Goal: Information Seeking & Learning: Check status

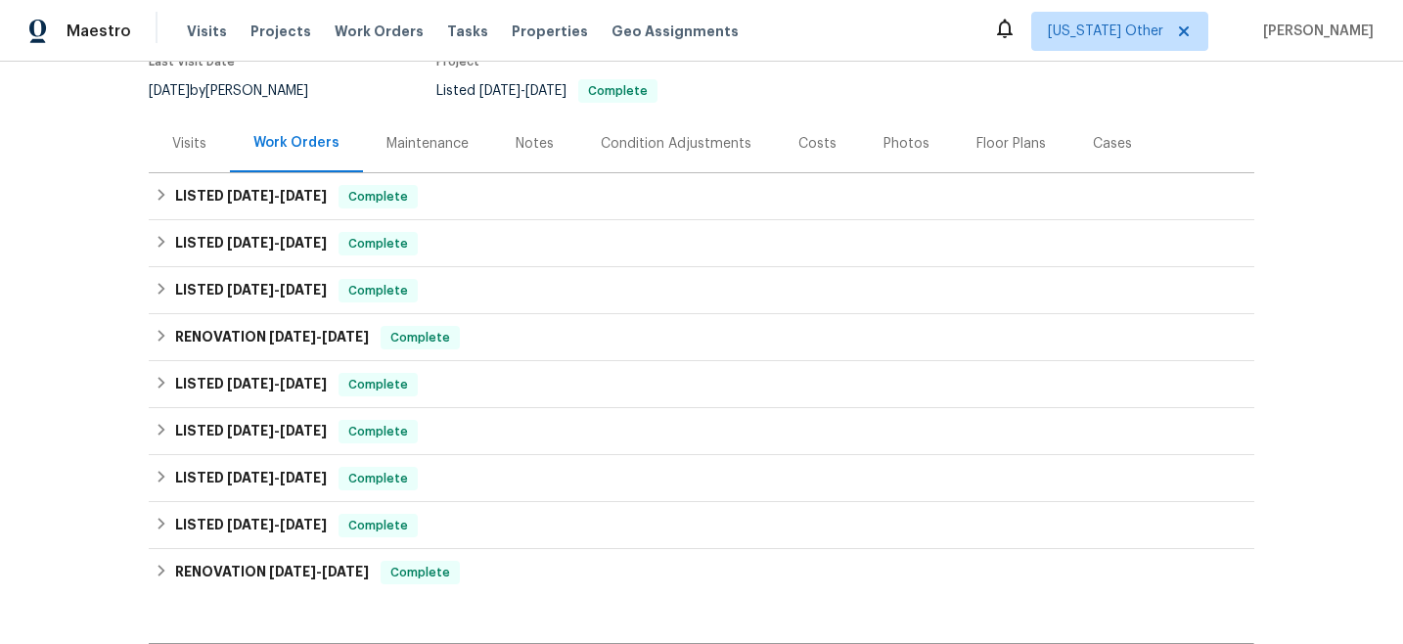
scroll to position [275, 0]
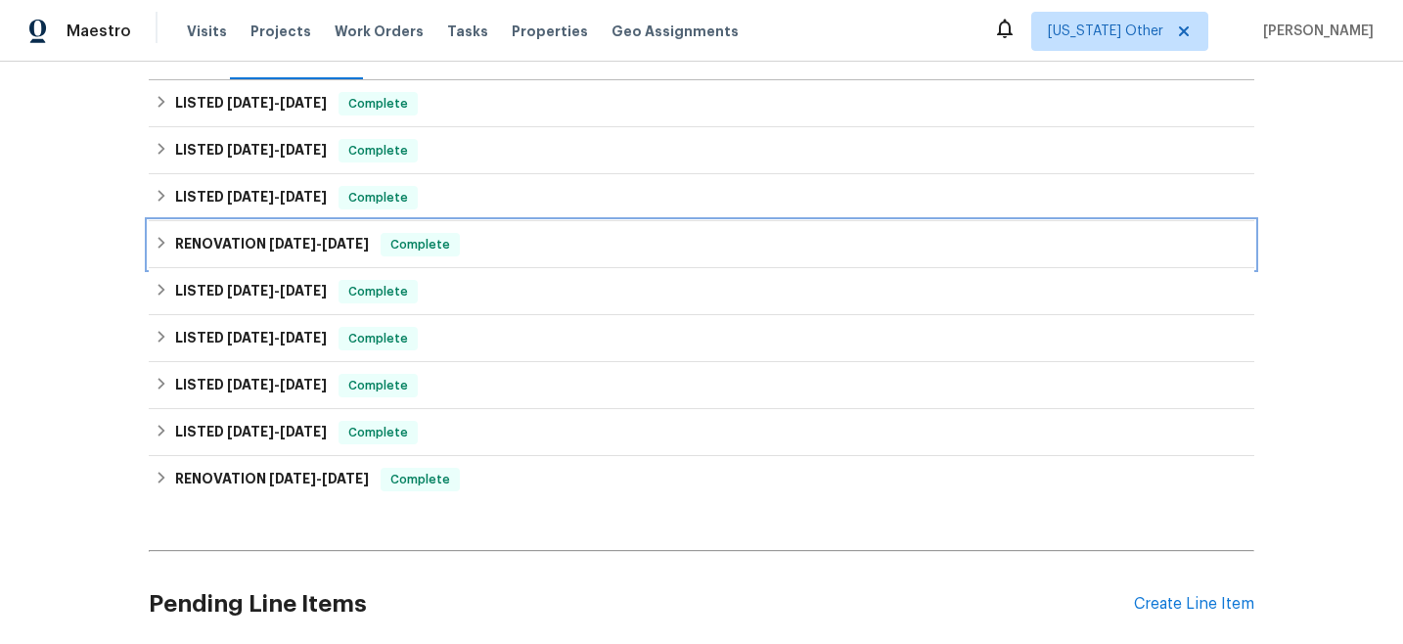
click at [259, 240] on h6 "RENOVATION [DATE] - [DATE]" at bounding box center [272, 244] width 194 height 23
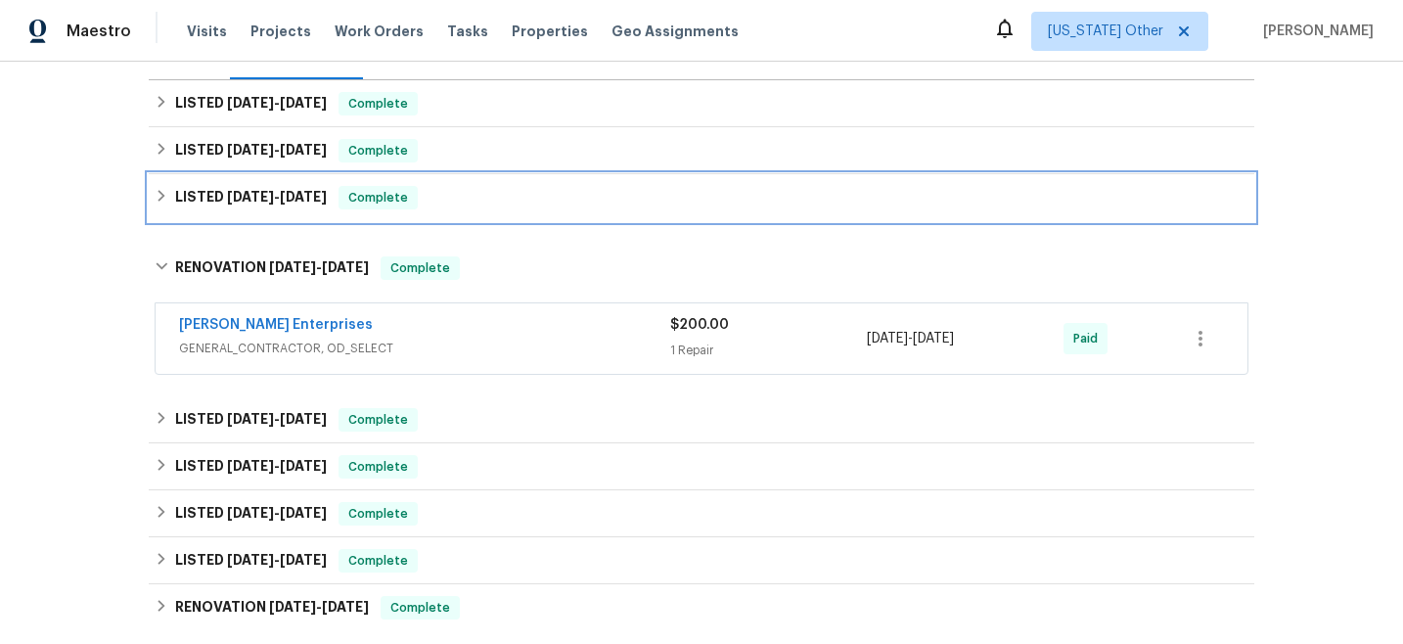
click at [243, 208] on h6 "LISTED [DATE] - [DATE]" at bounding box center [251, 197] width 152 height 23
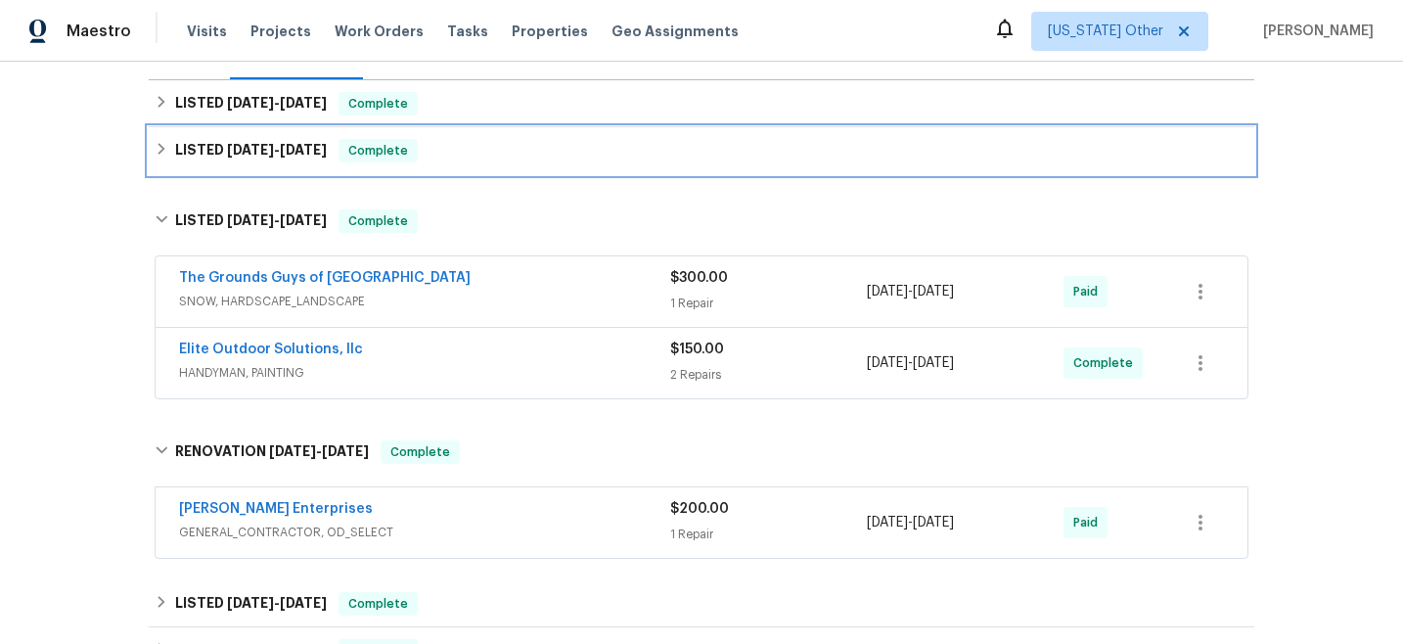
click at [246, 171] on div "LISTED [DATE] - [DATE] Complete" at bounding box center [702, 150] width 1106 height 47
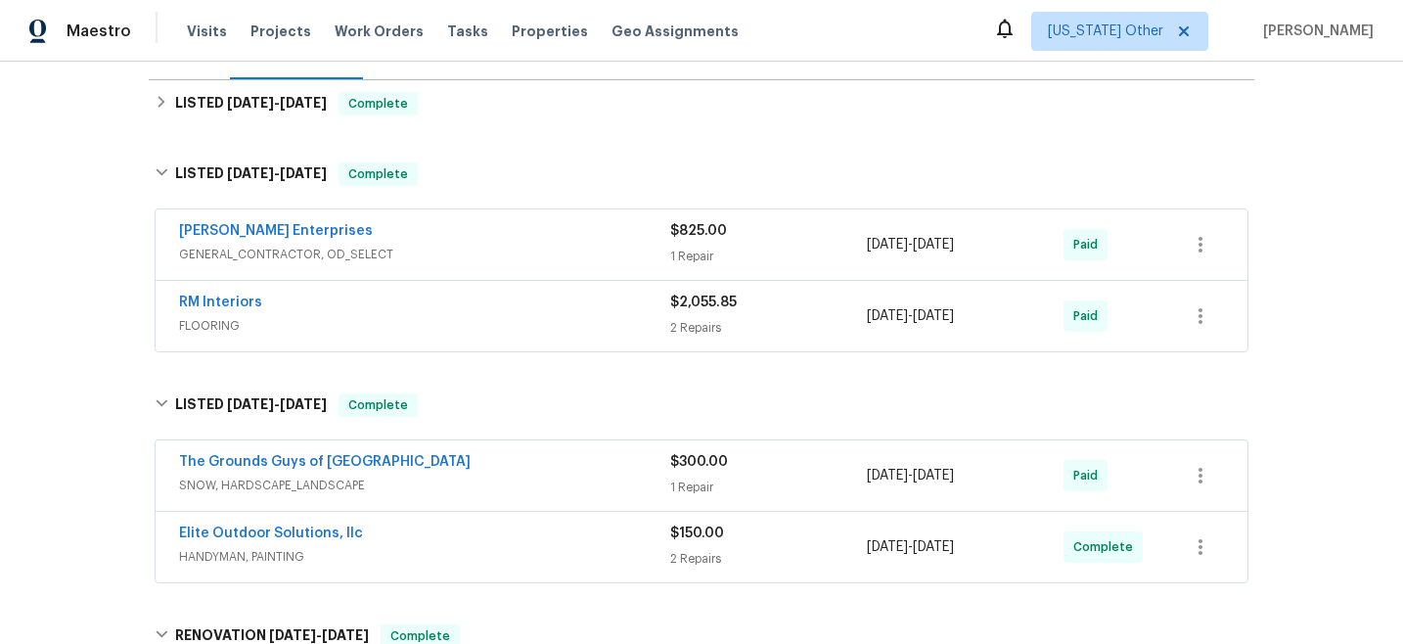
click at [270, 130] on div "Back to all projects [STREET_ADDRESS] 3 Beds | 2 Baths | Total: 1588 ft² | Abov…" at bounding box center [702, 495] width 1106 height 1371
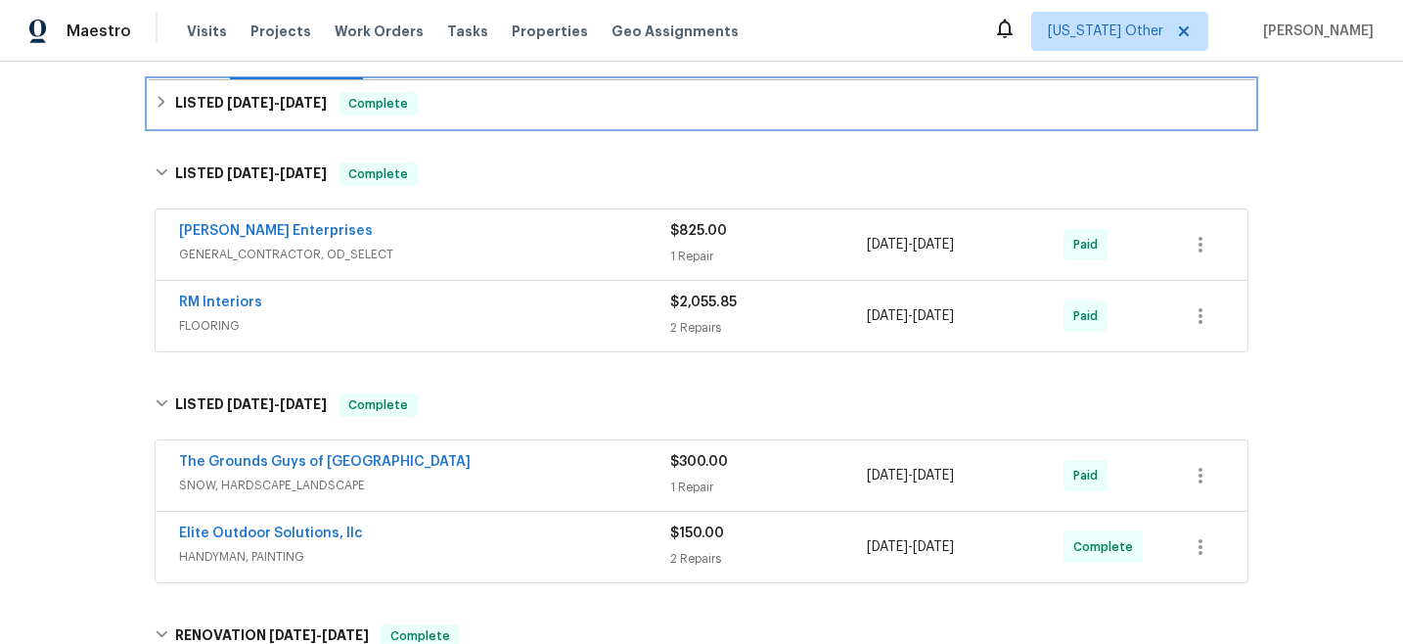
click at [274, 120] on div "LISTED [DATE] - [DATE] Complete" at bounding box center [702, 103] width 1106 height 47
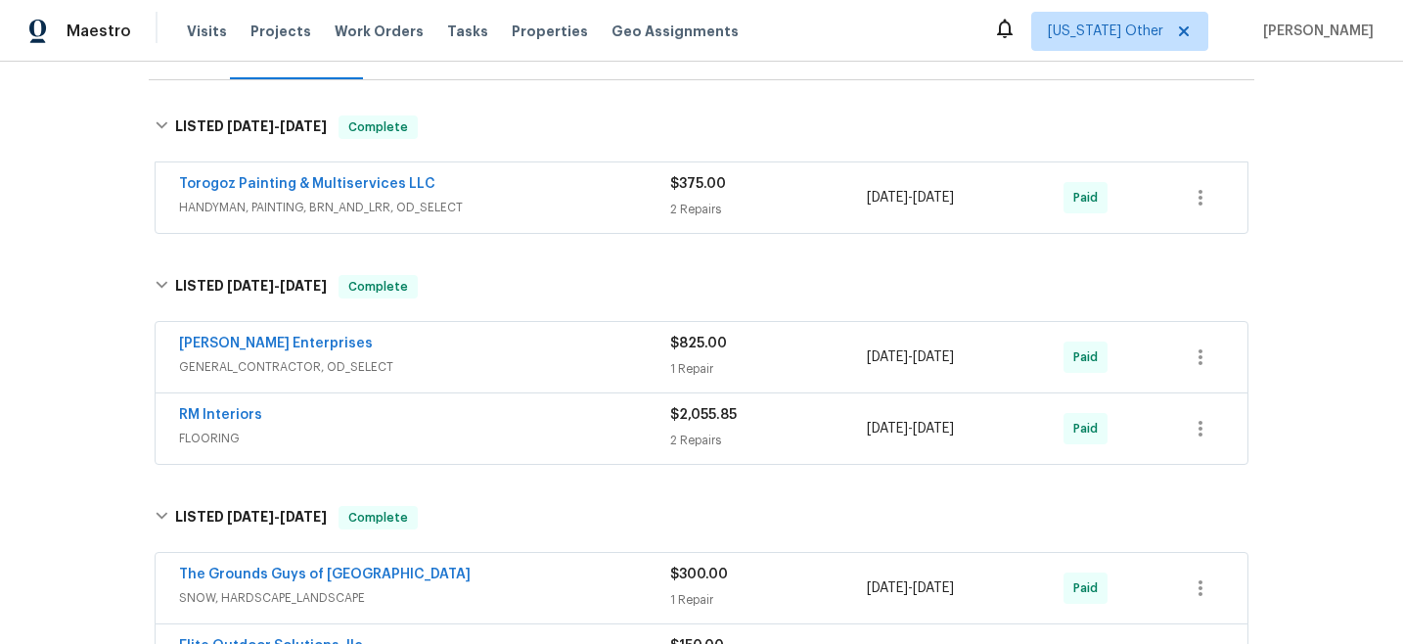
click at [446, 227] on div "Torogoz Painting & Multiservices LLC HANDYMAN, PAINTING, BRN_AND_LRR, OD_SELECT…" at bounding box center [702, 197] width 1092 height 70
click at [449, 209] on span "HANDYMAN, PAINTING, BRN_AND_LRR, OD_SELECT" at bounding box center [424, 208] width 491 height 20
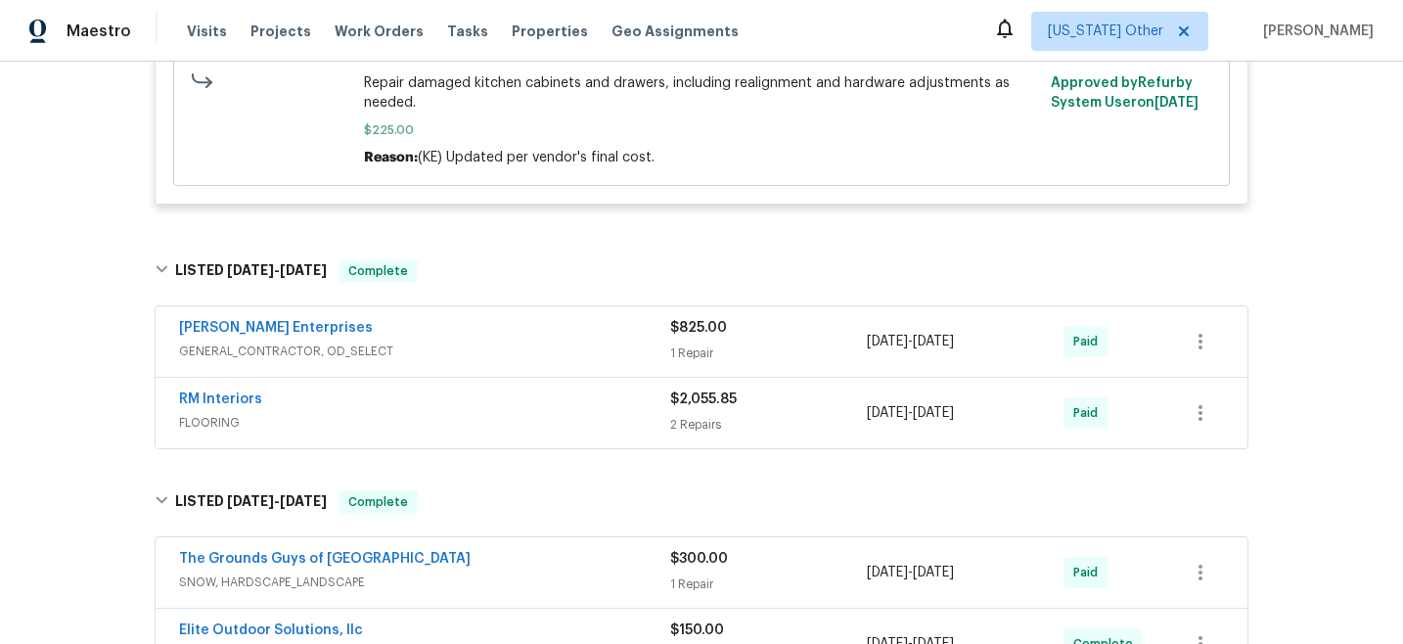
scroll to position [856, 0]
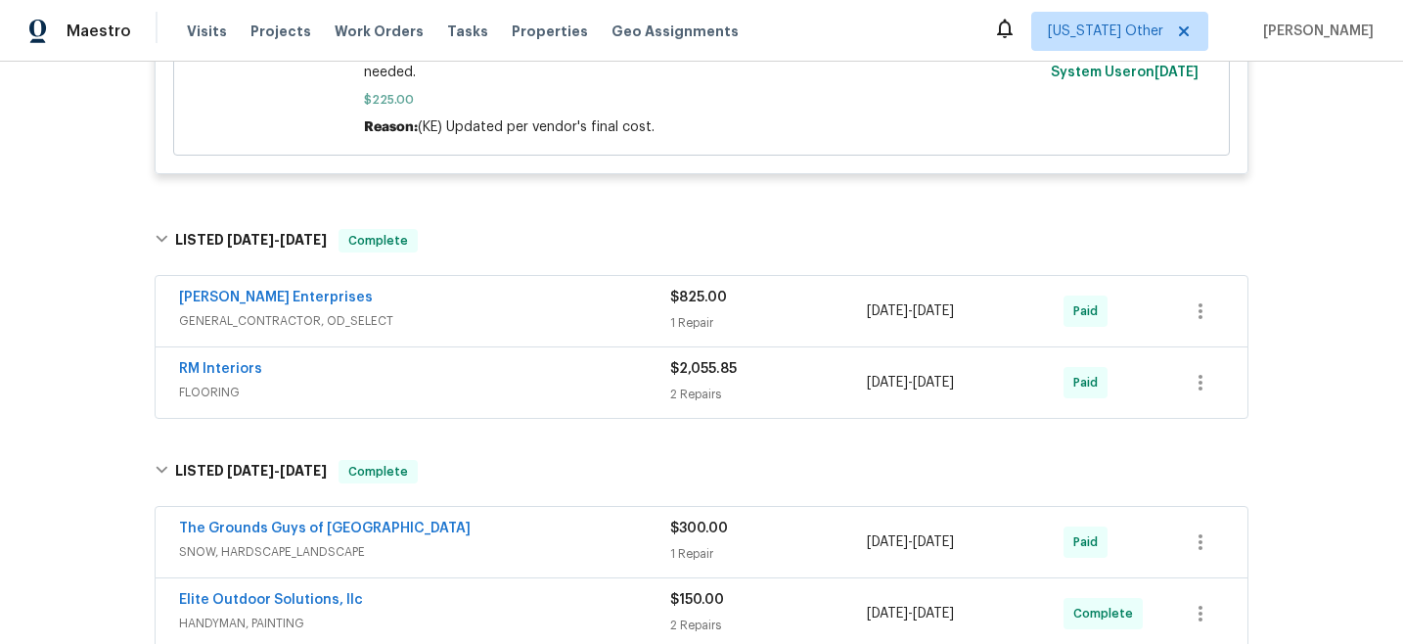
click at [482, 314] on span "GENERAL_CONTRACTOR, OD_SELECT" at bounding box center [424, 321] width 491 height 20
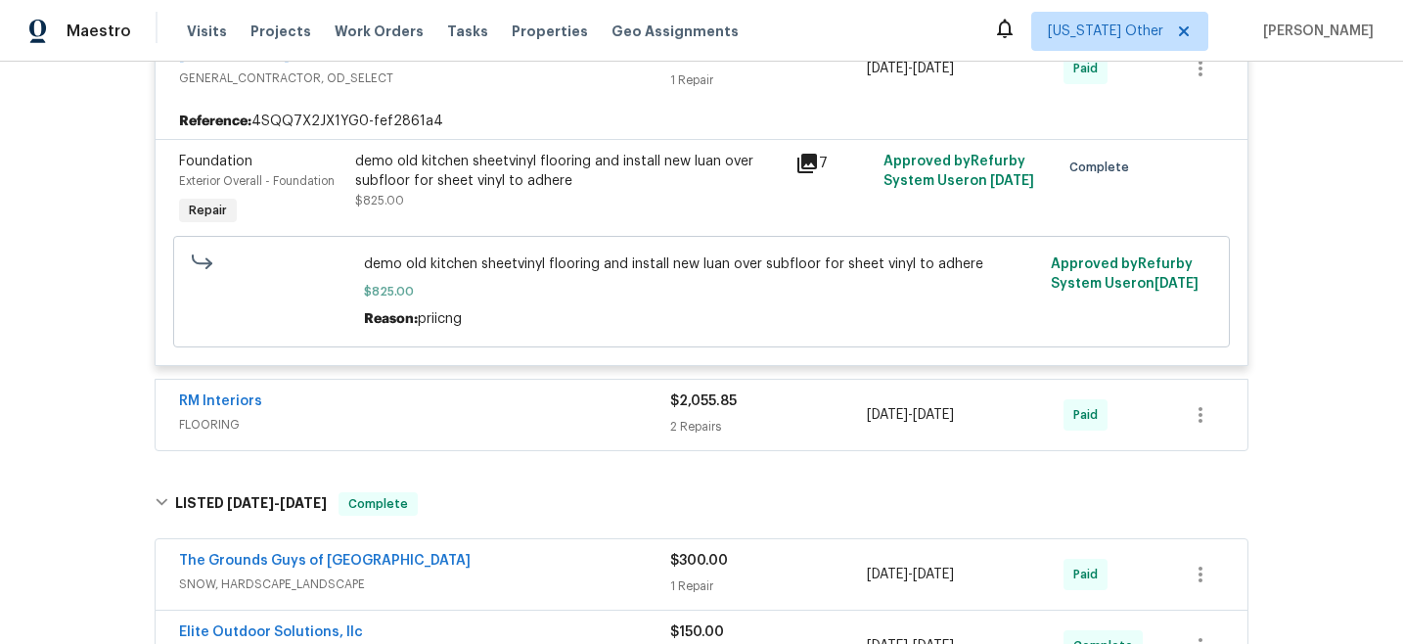
scroll to position [1118, 0]
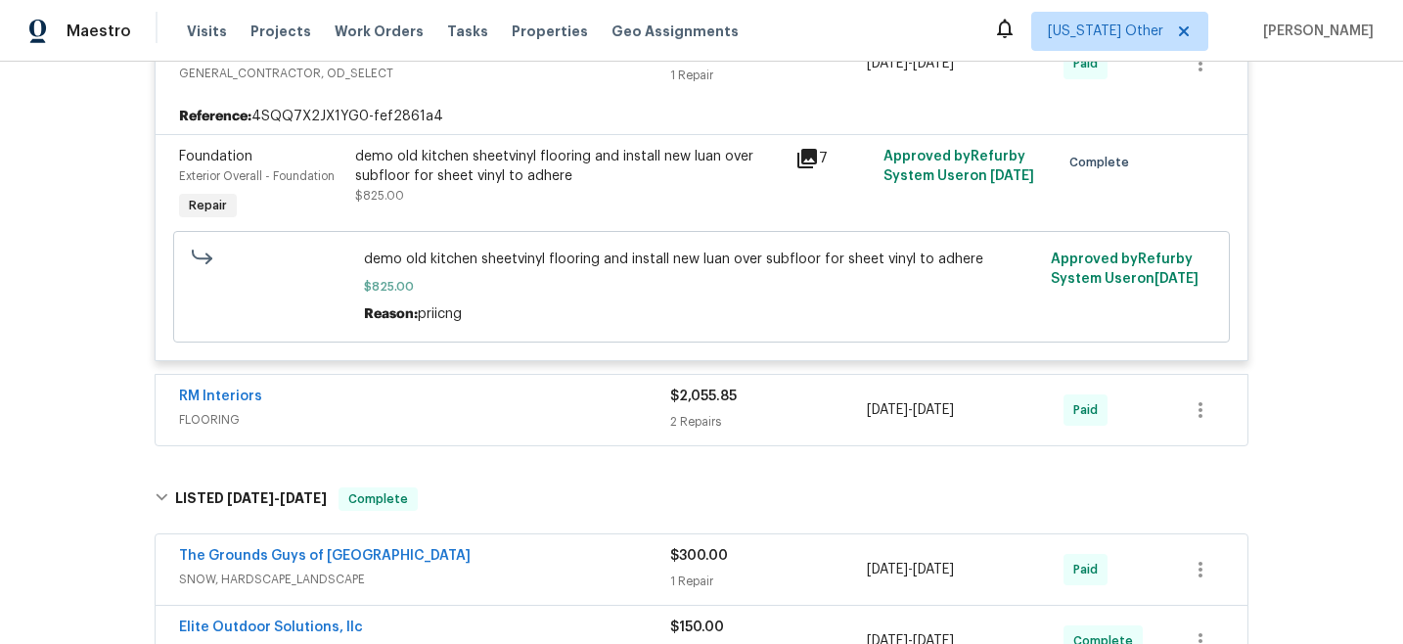
click at [404, 441] on div "RM Interiors FLOORING $2,055.85 2 Repairs [DATE] - [DATE] Paid" at bounding box center [702, 410] width 1092 height 70
click at [418, 410] on div "RM Interiors" at bounding box center [424, 398] width 491 height 23
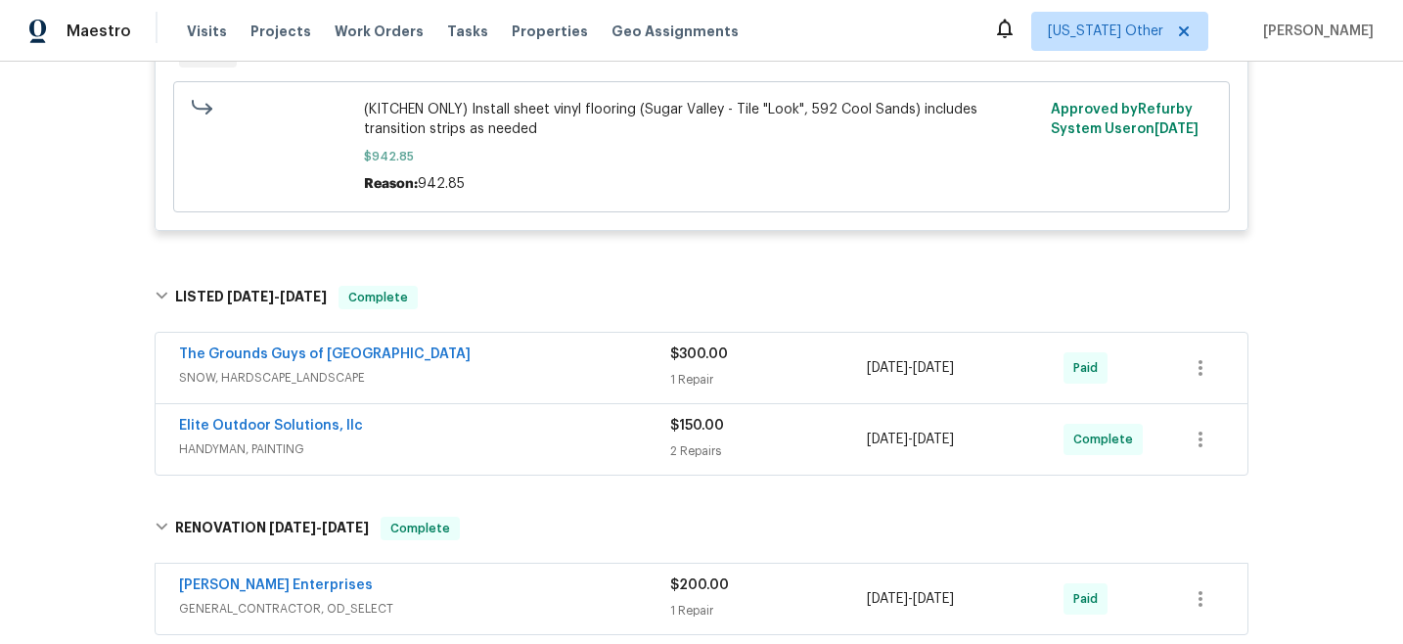
scroll to position [1867, 0]
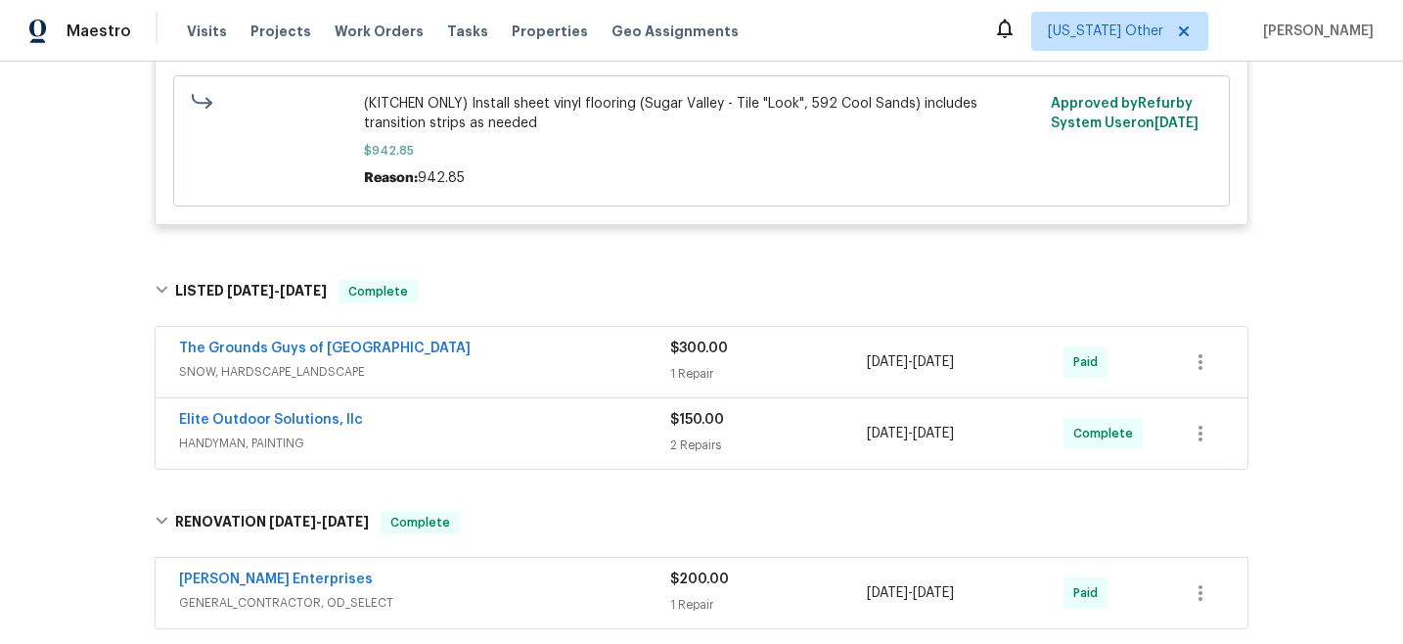
click at [431, 386] on div "The Grounds Guys of Huntersville SNOW, HARDSCAPE_LANDSCAPE" at bounding box center [424, 362] width 491 height 47
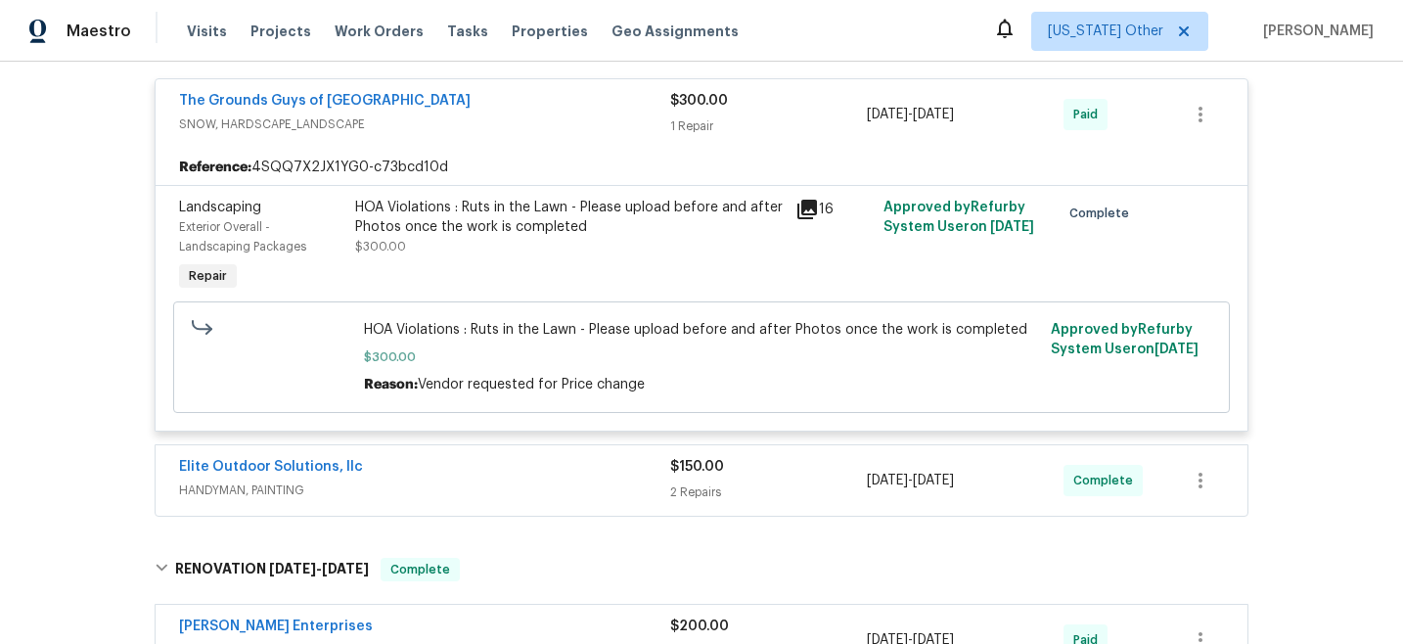
scroll to position [2133, 0]
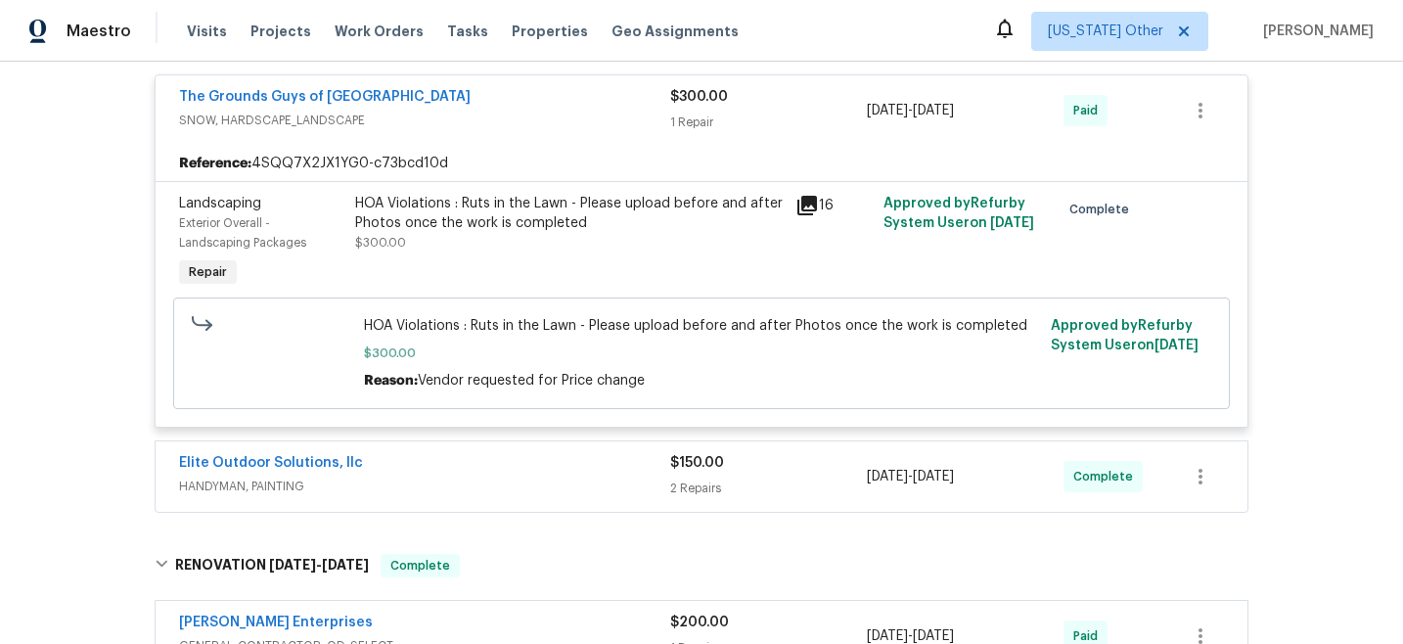
click at [452, 495] on span "HANDYMAN, PAINTING" at bounding box center [424, 487] width 491 height 20
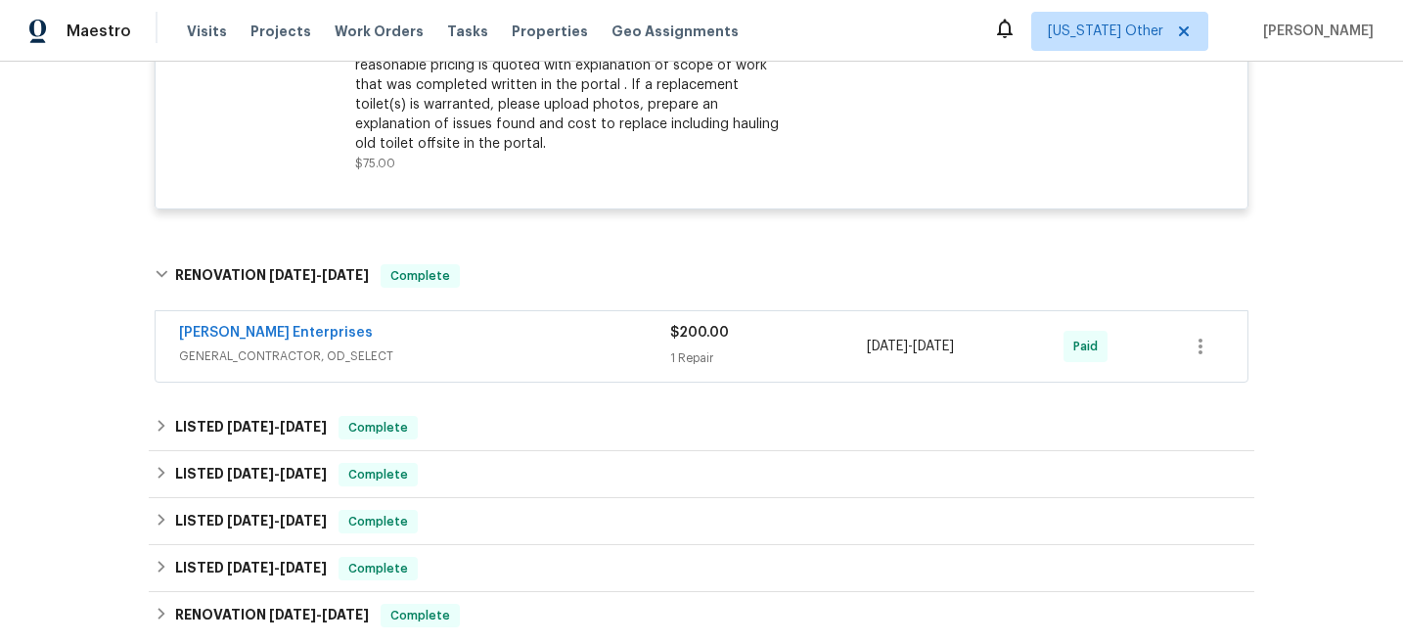
scroll to position [2925, 0]
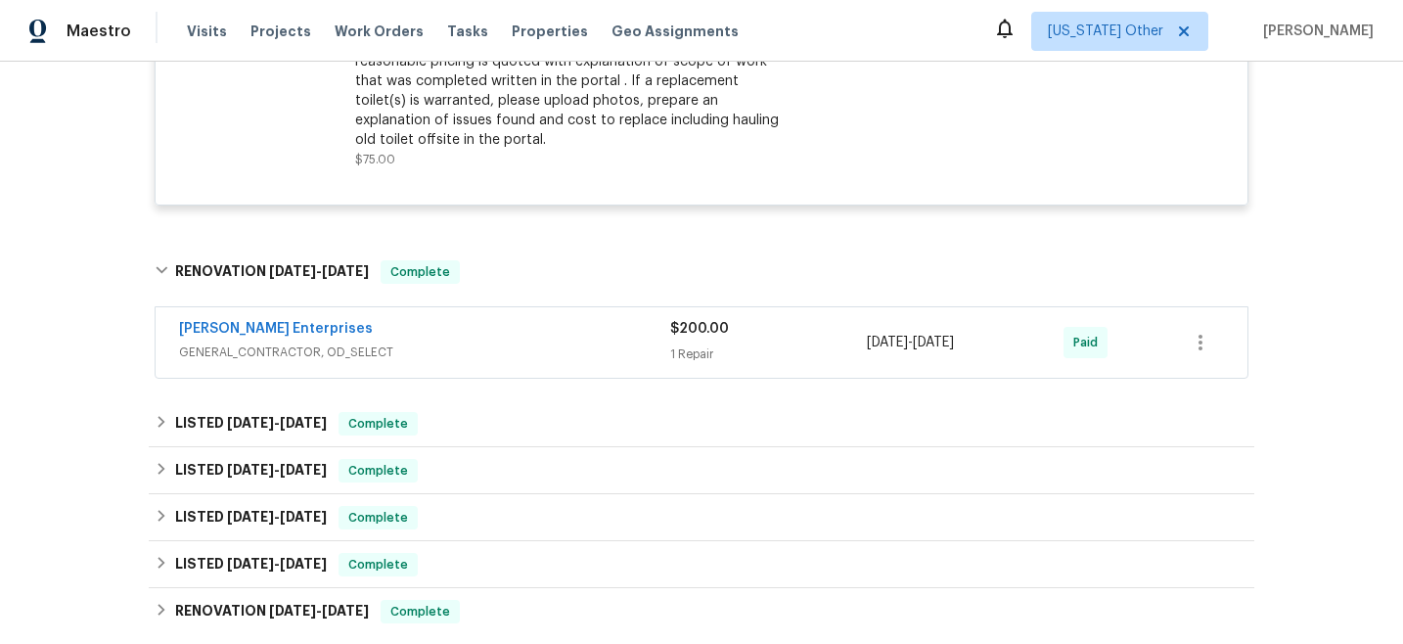
click at [456, 358] on span "GENERAL_CONTRACTOR, OD_SELECT" at bounding box center [424, 352] width 491 height 20
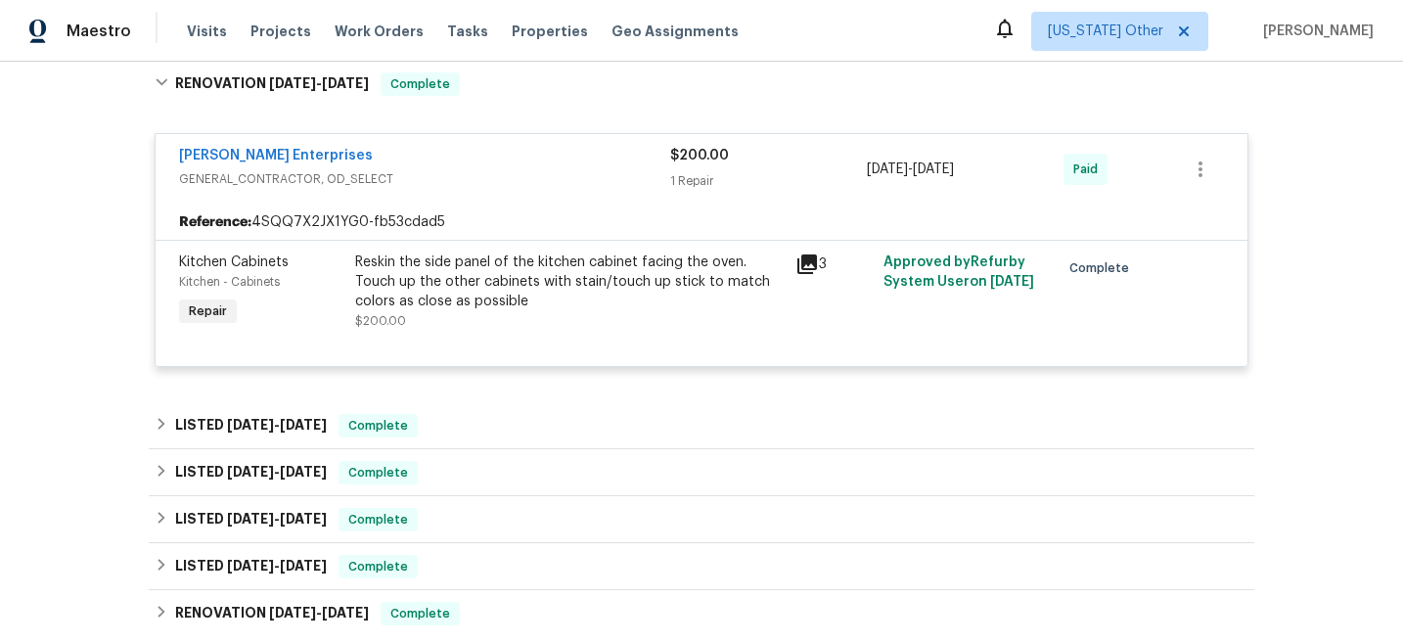
scroll to position [3138, 0]
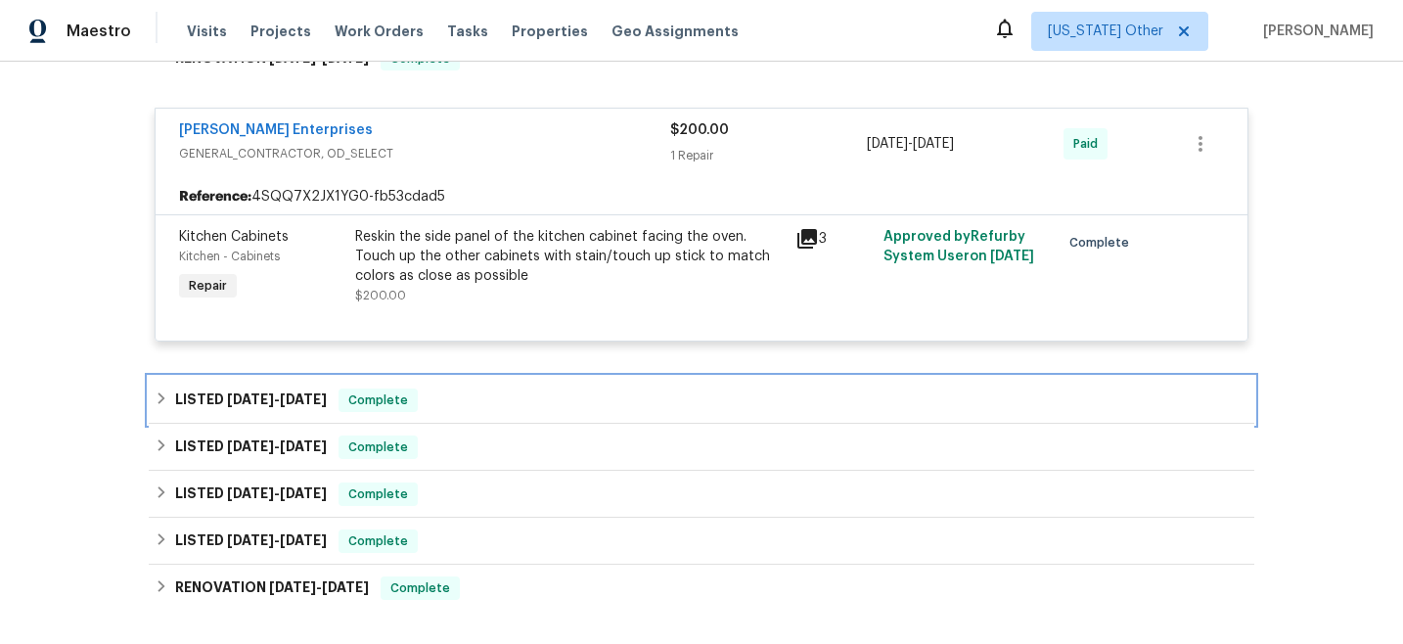
click at [442, 397] on div "LISTED [DATE] - [DATE] Complete" at bounding box center [702, 399] width 1094 height 23
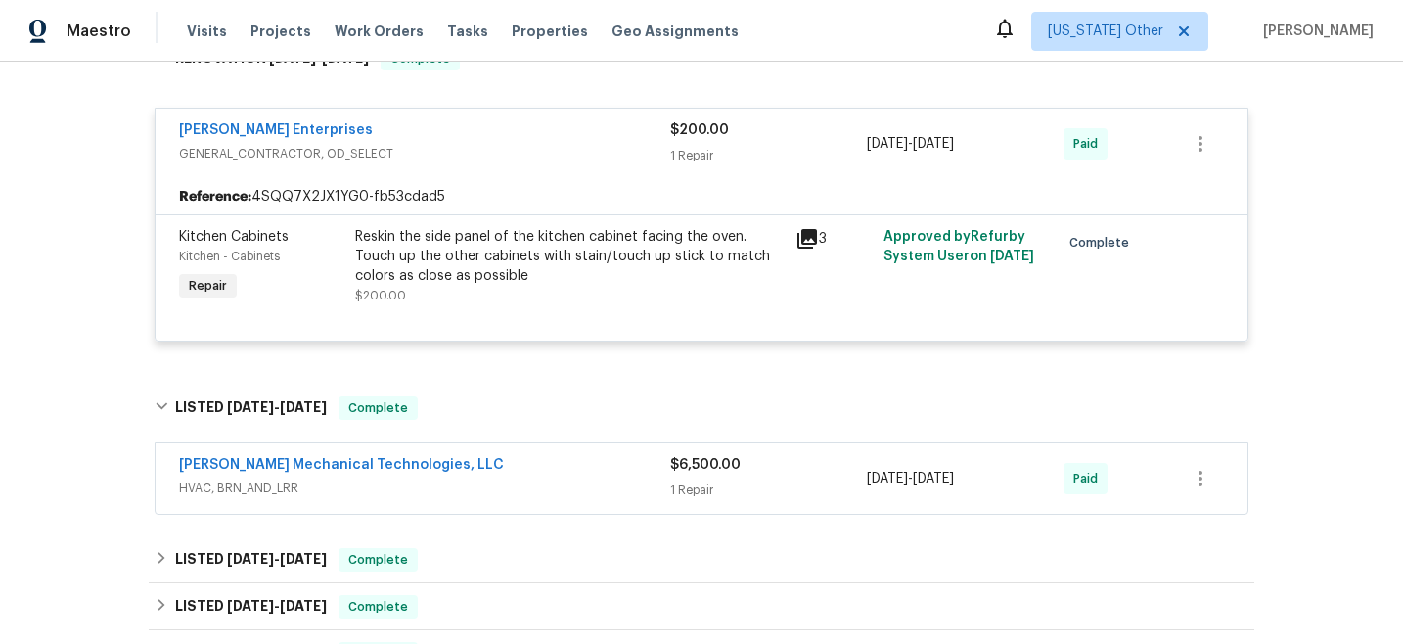
click at [453, 472] on div "[PERSON_NAME] Mechanical Technologies, LLC" at bounding box center [424, 466] width 491 height 23
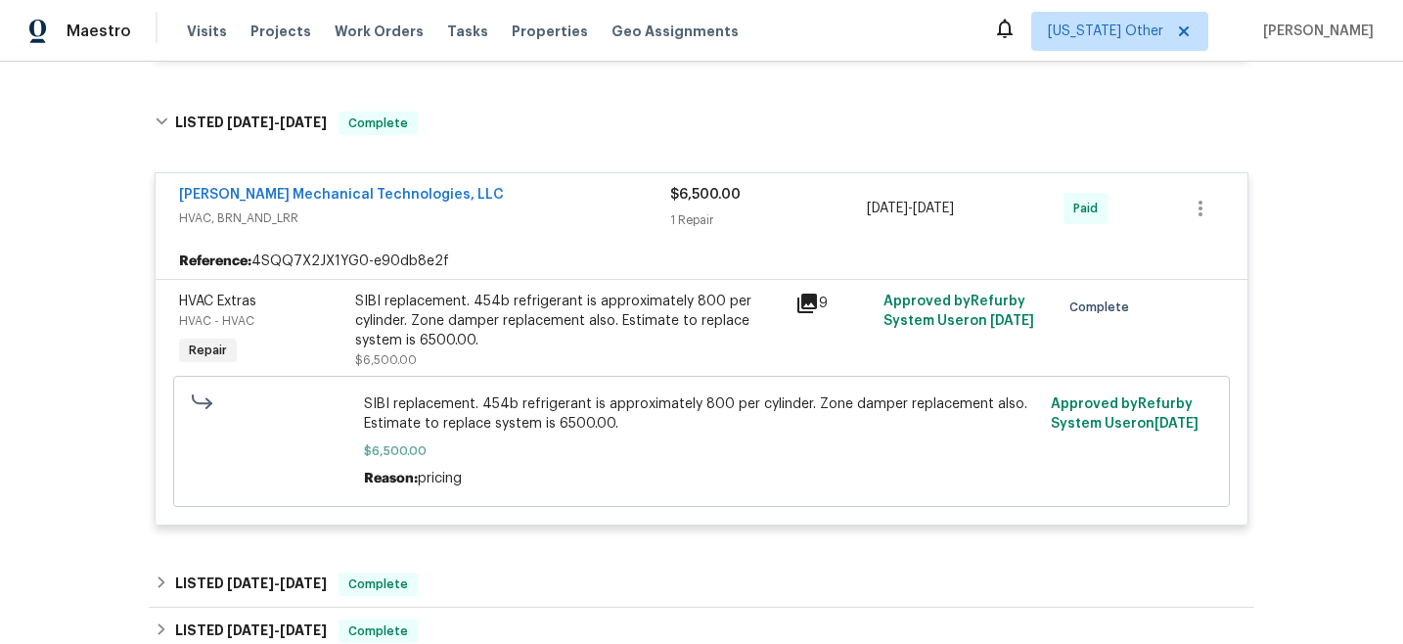
scroll to position [3428, 0]
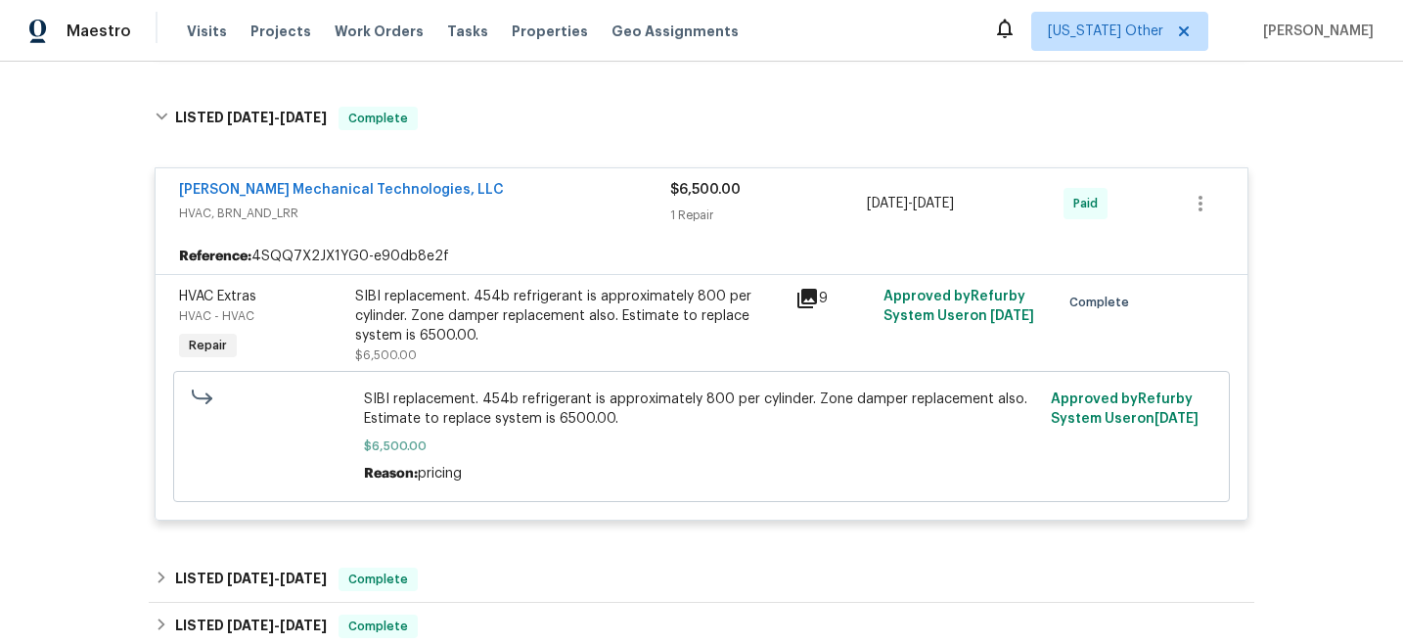
click at [805, 306] on icon at bounding box center [808, 299] width 20 height 20
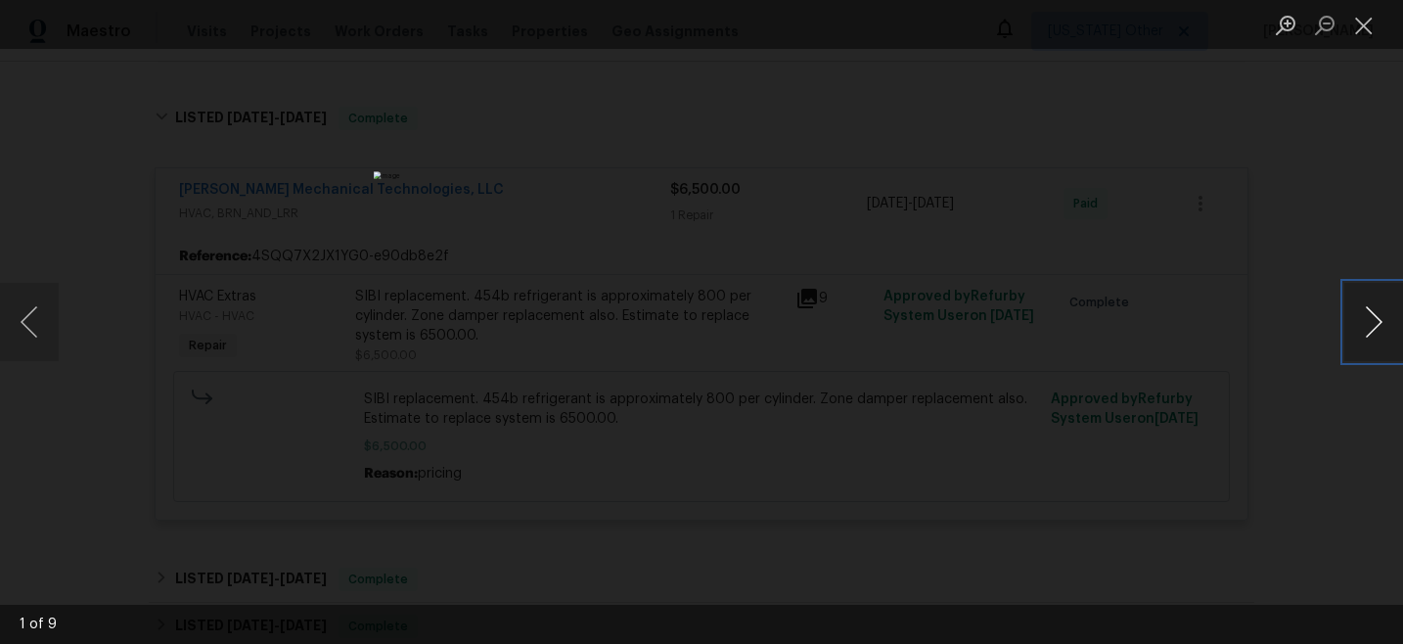
click at [1384, 326] on button "Next image" at bounding box center [1374, 322] width 59 height 78
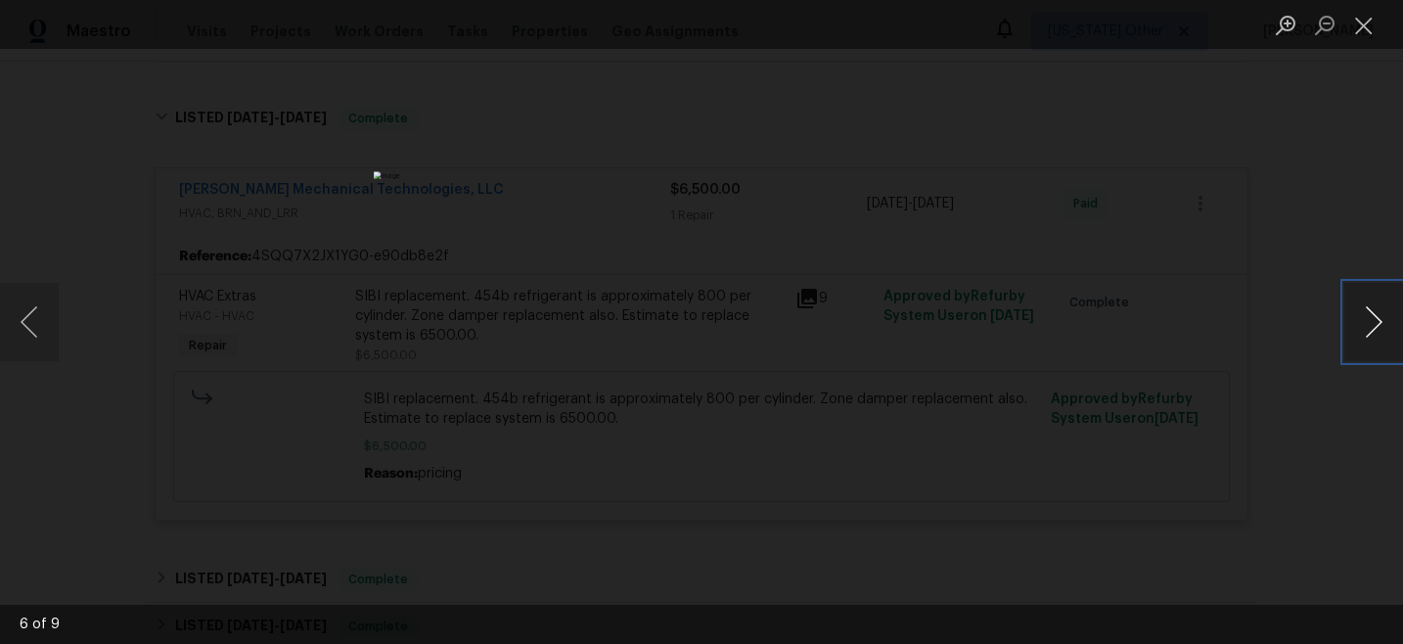
click at [1378, 314] on button "Next image" at bounding box center [1374, 322] width 59 height 78
click at [1378, 313] on button "Next image" at bounding box center [1374, 322] width 59 height 78
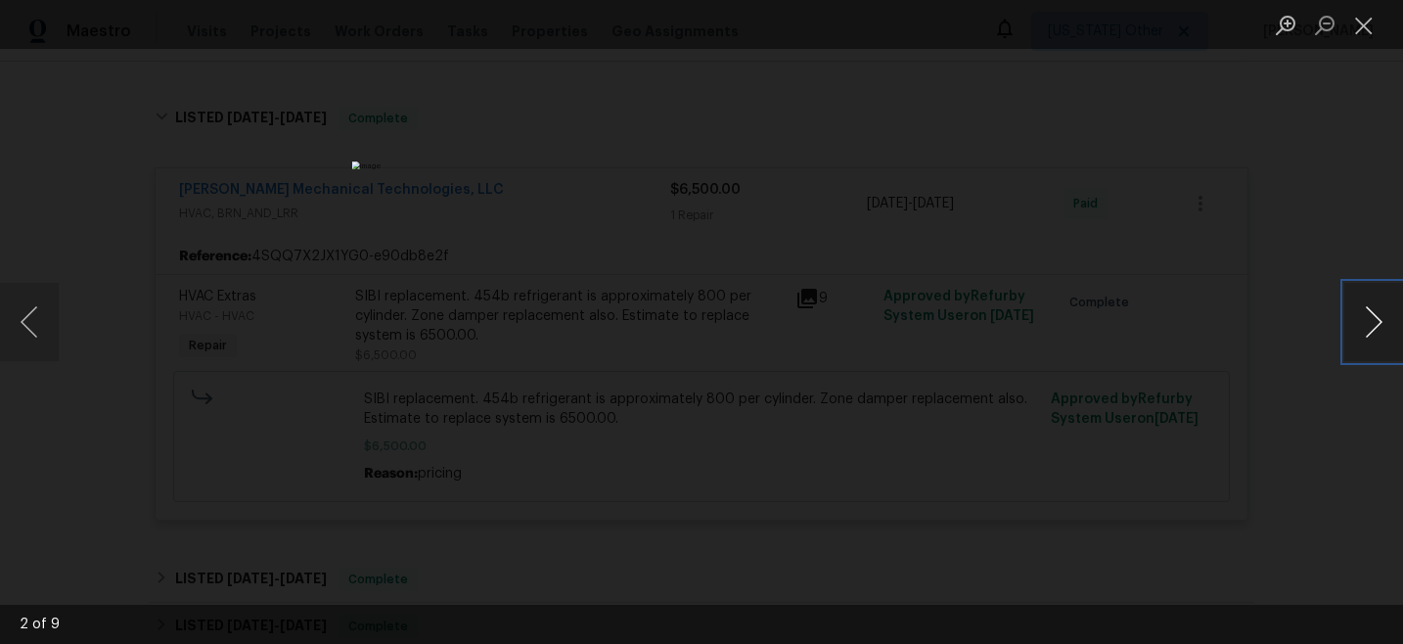
click at [1378, 313] on button "Next image" at bounding box center [1374, 322] width 59 height 78
click at [1300, 317] on div "Lightbox" at bounding box center [701, 322] width 1403 height 644
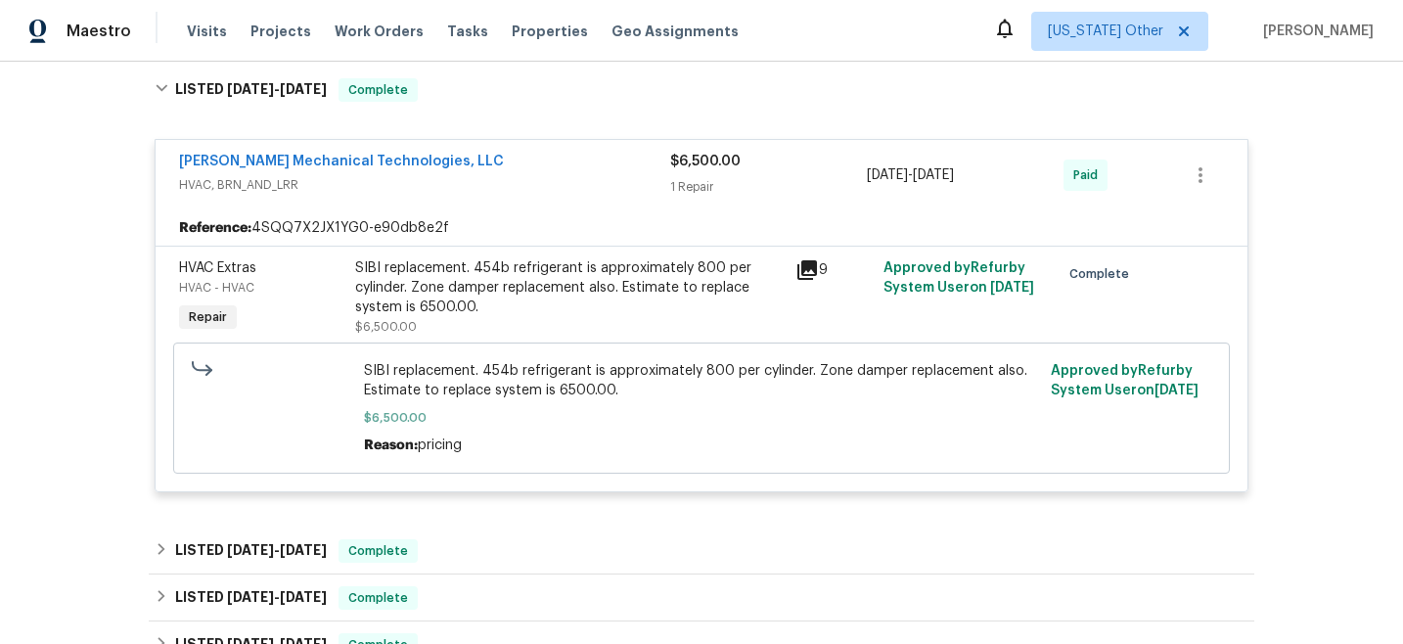
scroll to position [3458, 0]
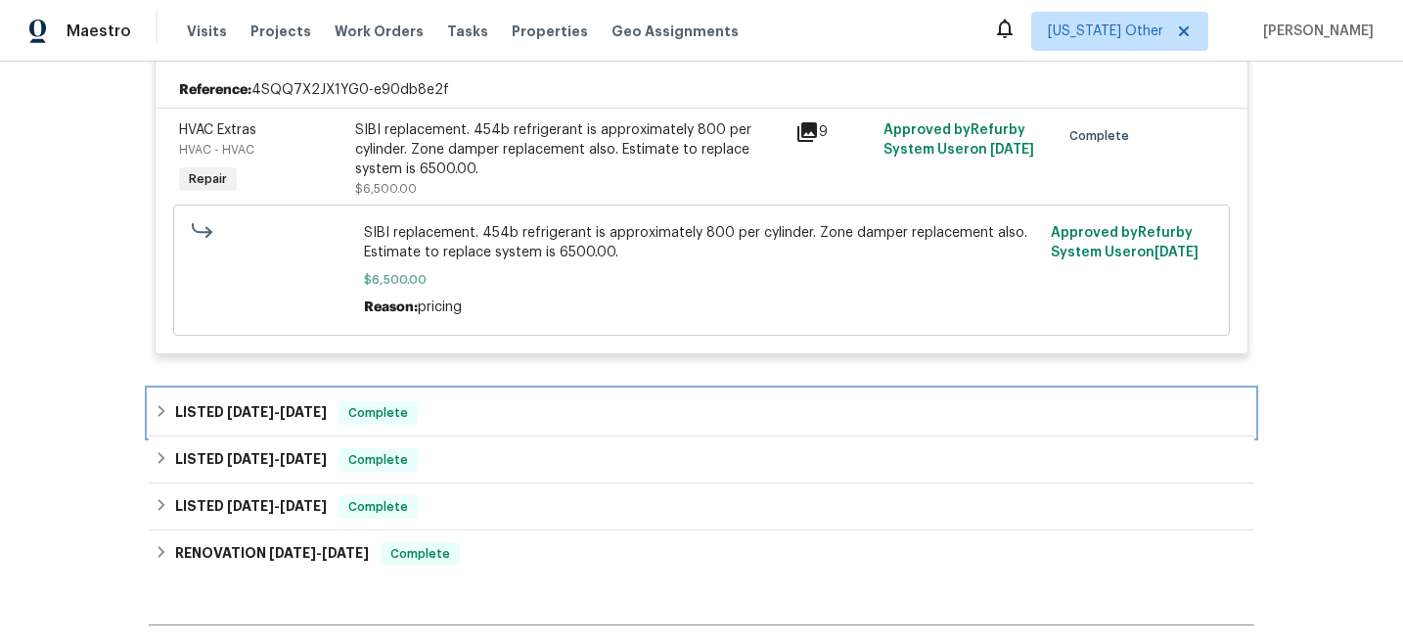
click at [585, 425] on div "LISTED [DATE] - [DATE] Complete" at bounding box center [702, 412] width 1094 height 23
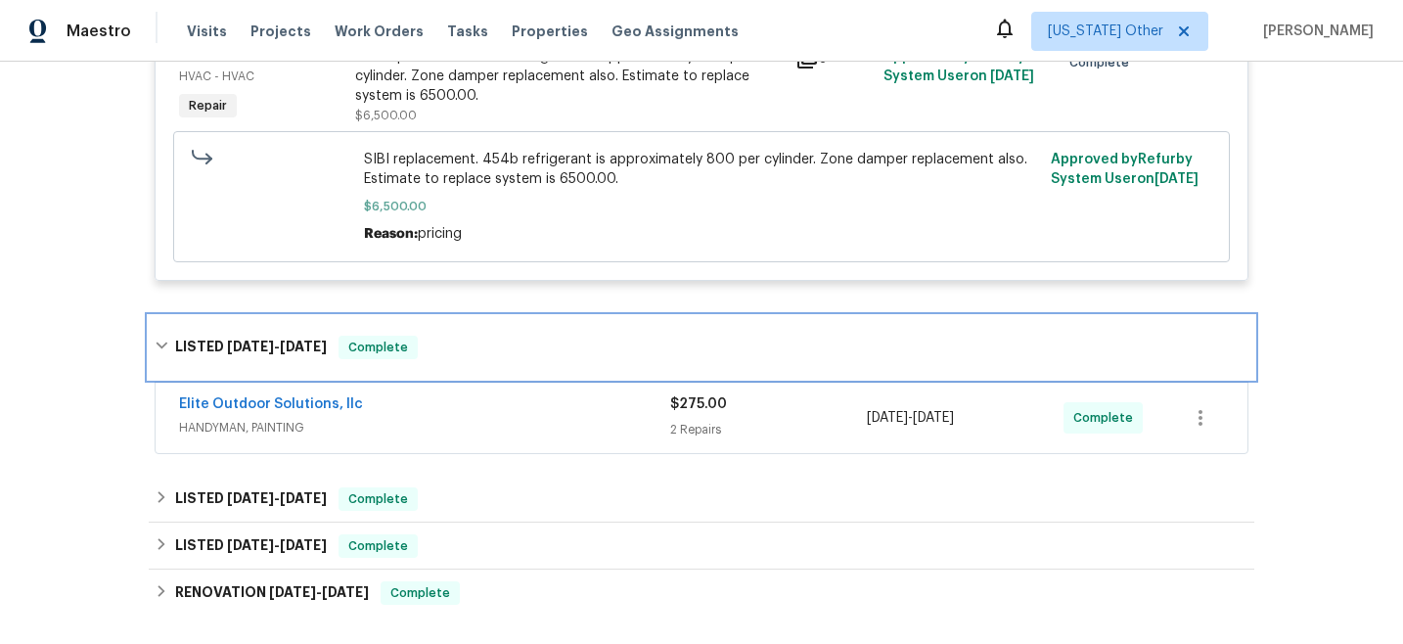
scroll to position [3676, 0]
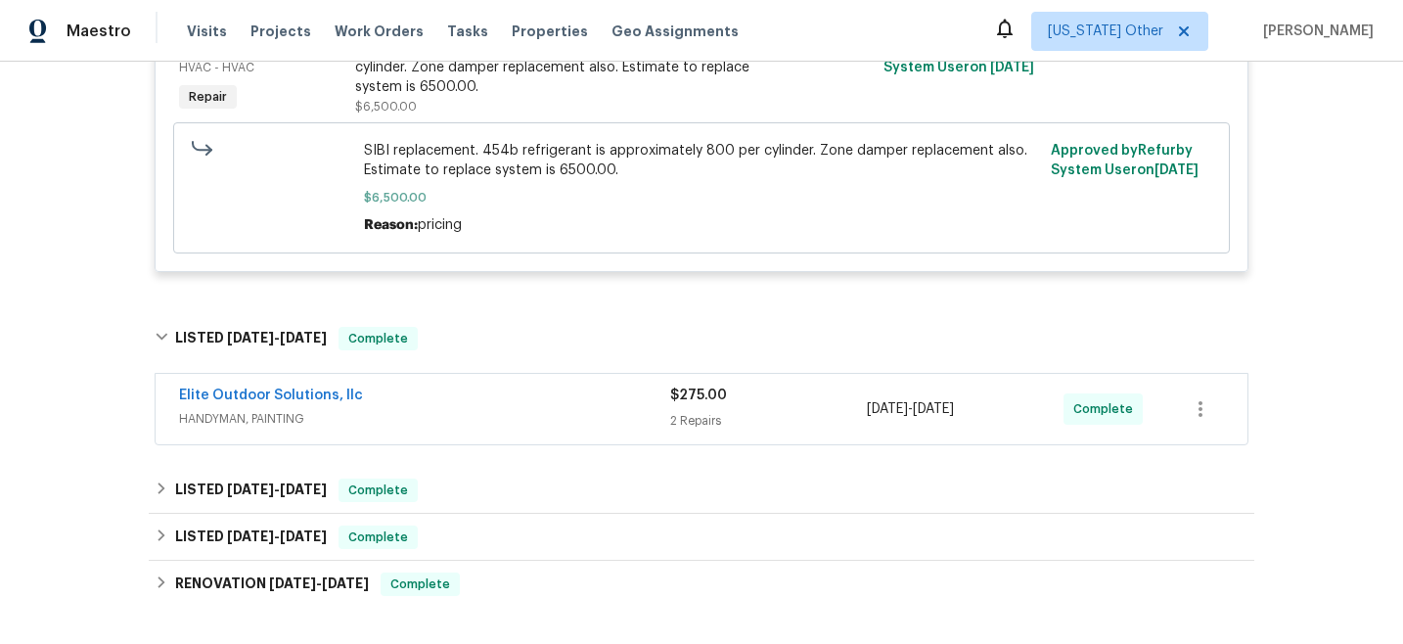
click at [585, 429] on span "HANDYMAN, PAINTING" at bounding box center [424, 419] width 491 height 20
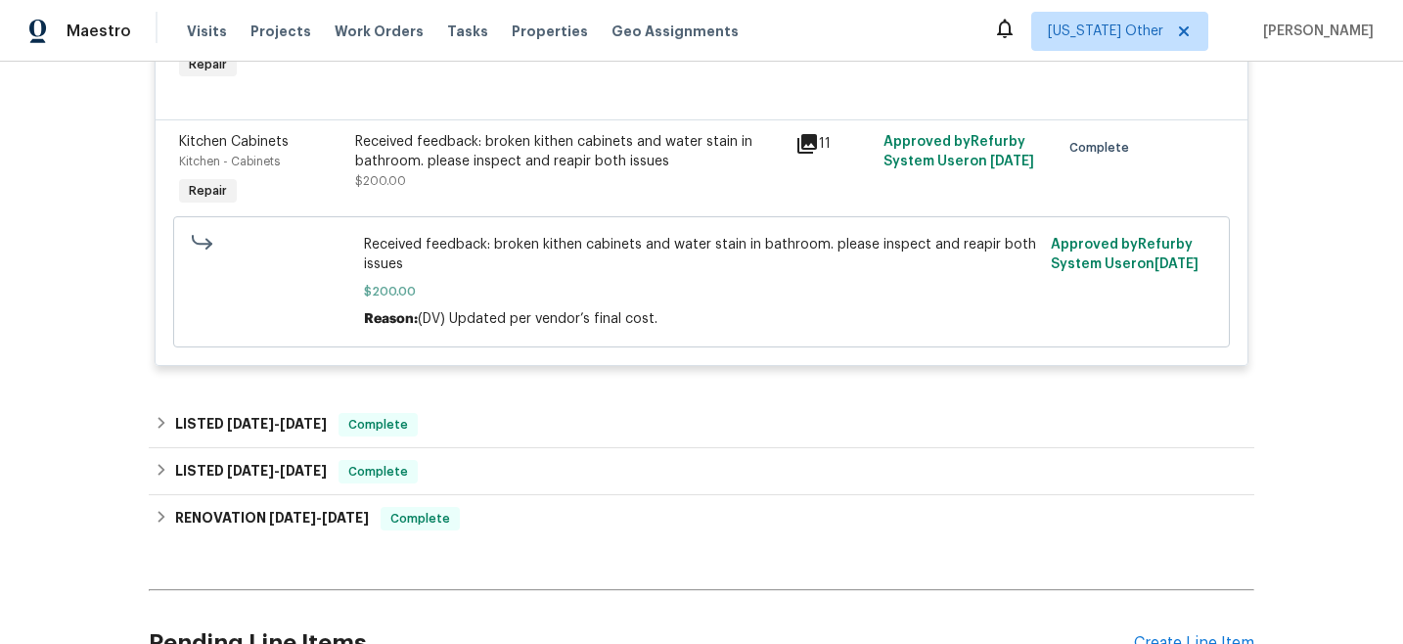
scroll to position [4179, 0]
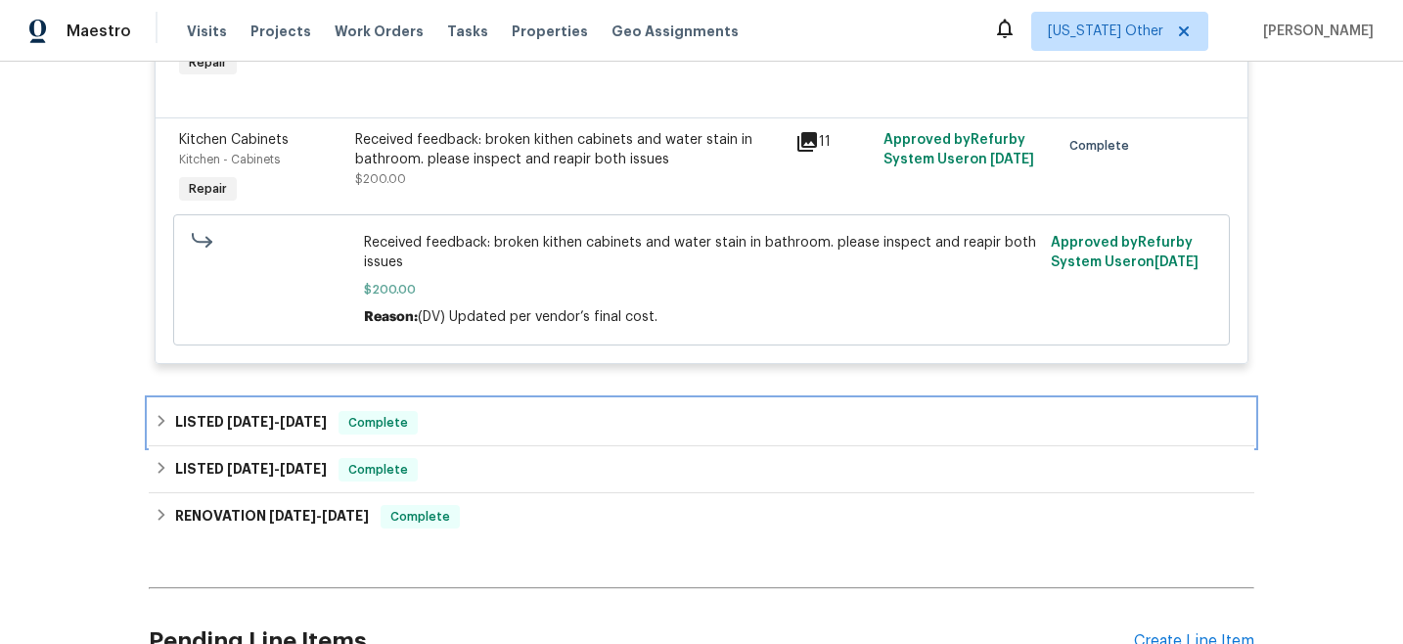
click at [586, 415] on div "LISTED [DATE] - [DATE] Complete" at bounding box center [702, 422] width 1106 height 47
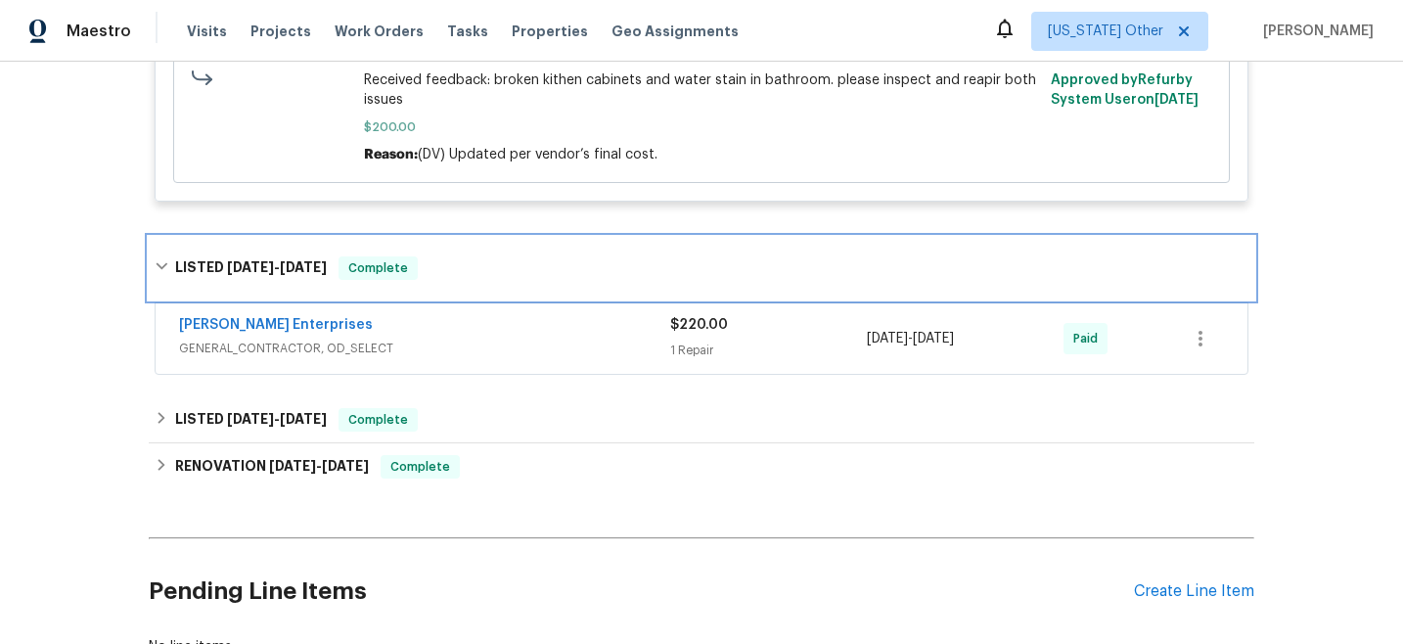
scroll to position [4355, 0]
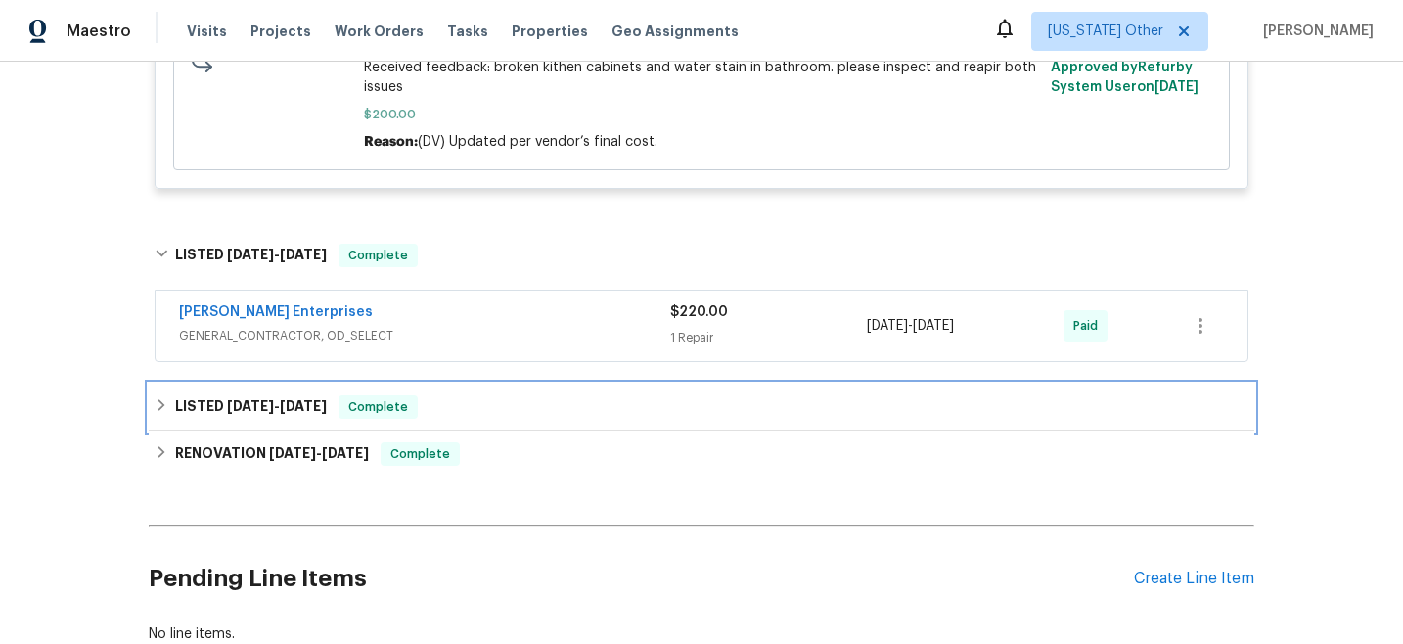
click at [586, 415] on div "LISTED [DATE] - [DATE] Complete" at bounding box center [702, 406] width 1094 height 23
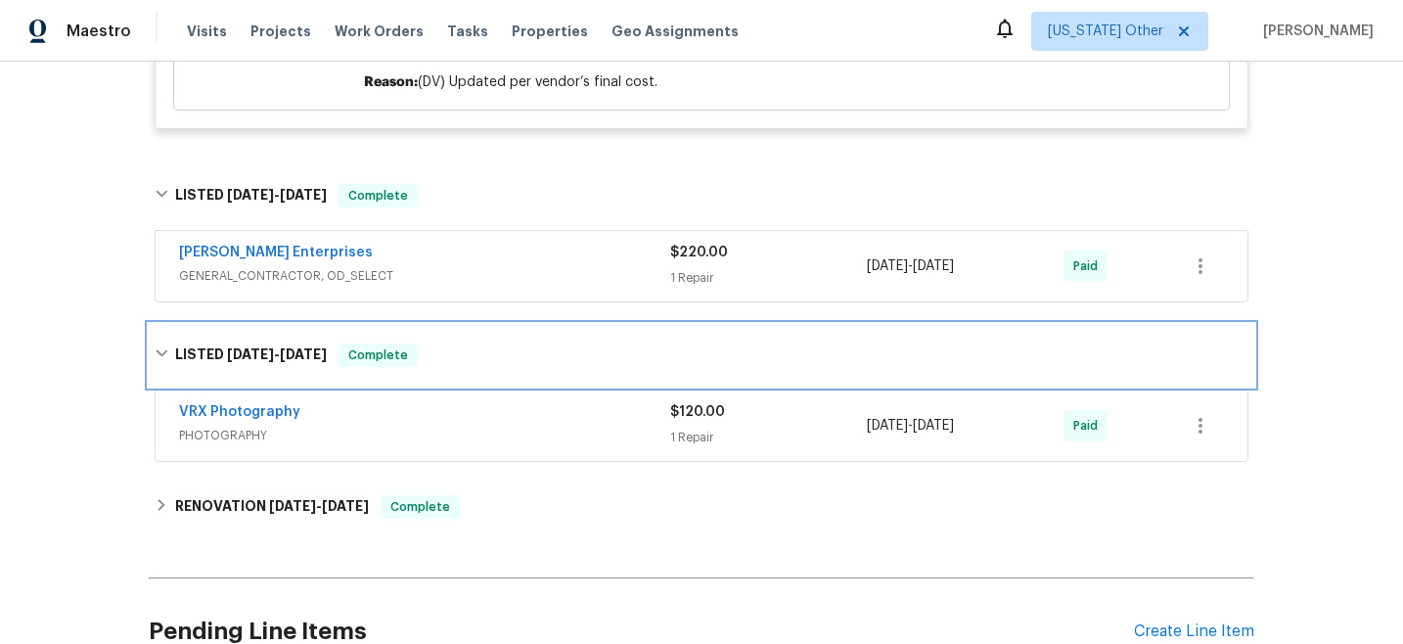
scroll to position [4422, 0]
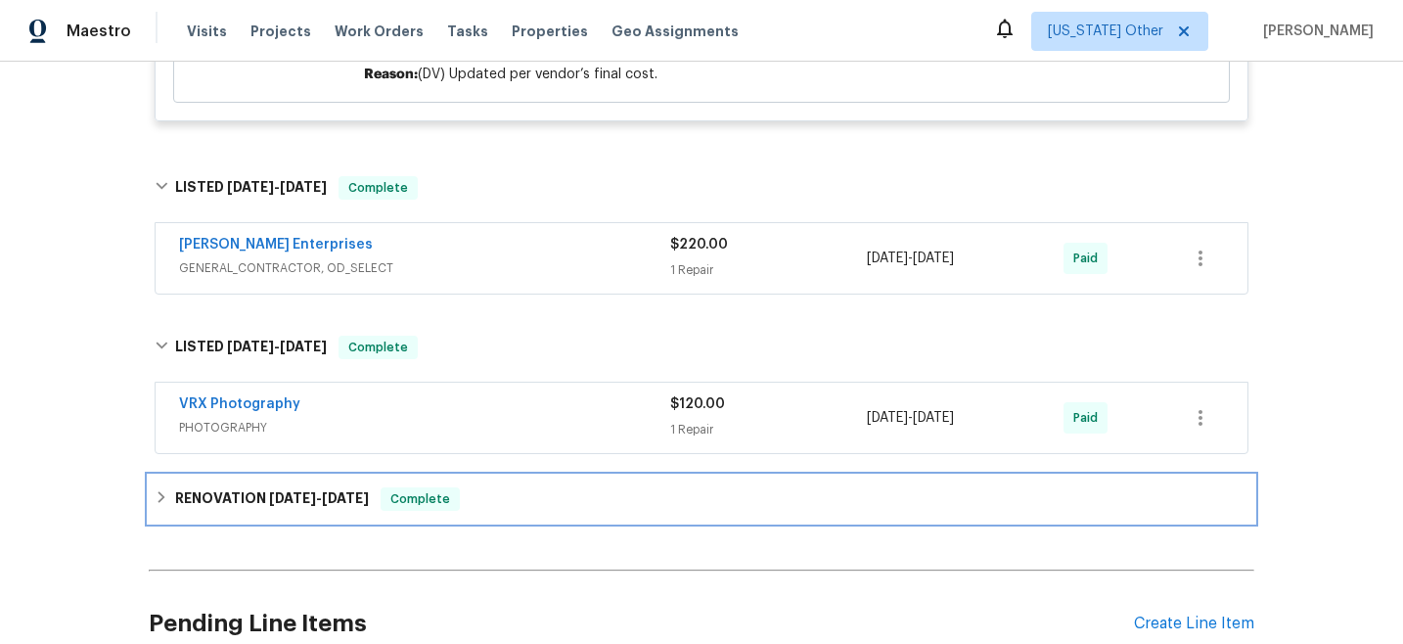
click at [558, 508] on div "RENOVATION [DATE] - [DATE] Complete" at bounding box center [702, 498] width 1094 height 23
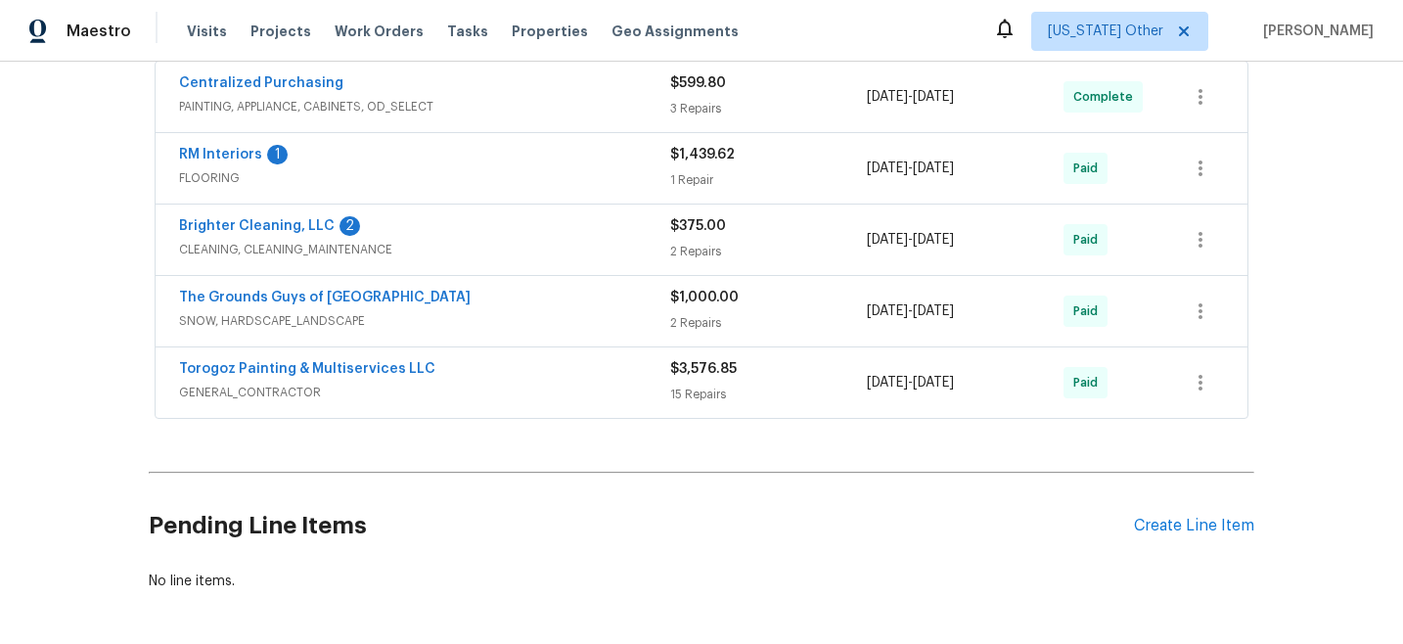
scroll to position [4905, 0]
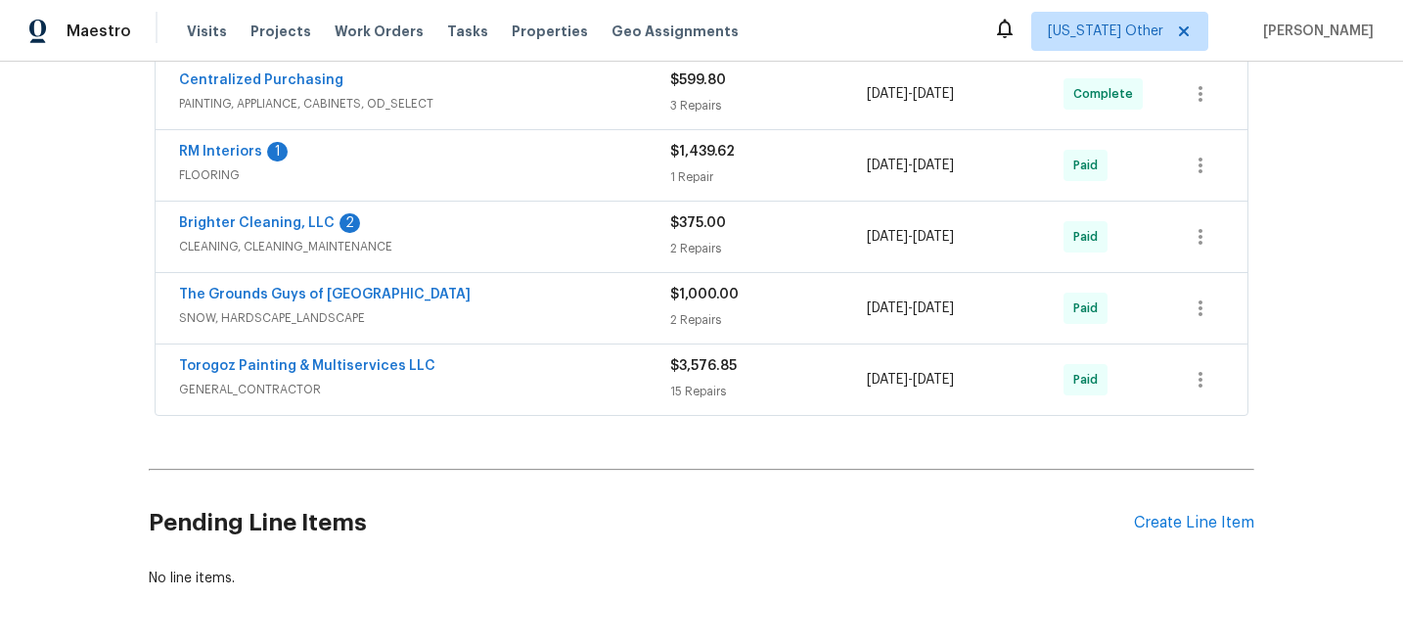
click at [490, 391] on span "GENERAL_CONTRACTOR" at bounding box center [424, 390] width 491 height 20
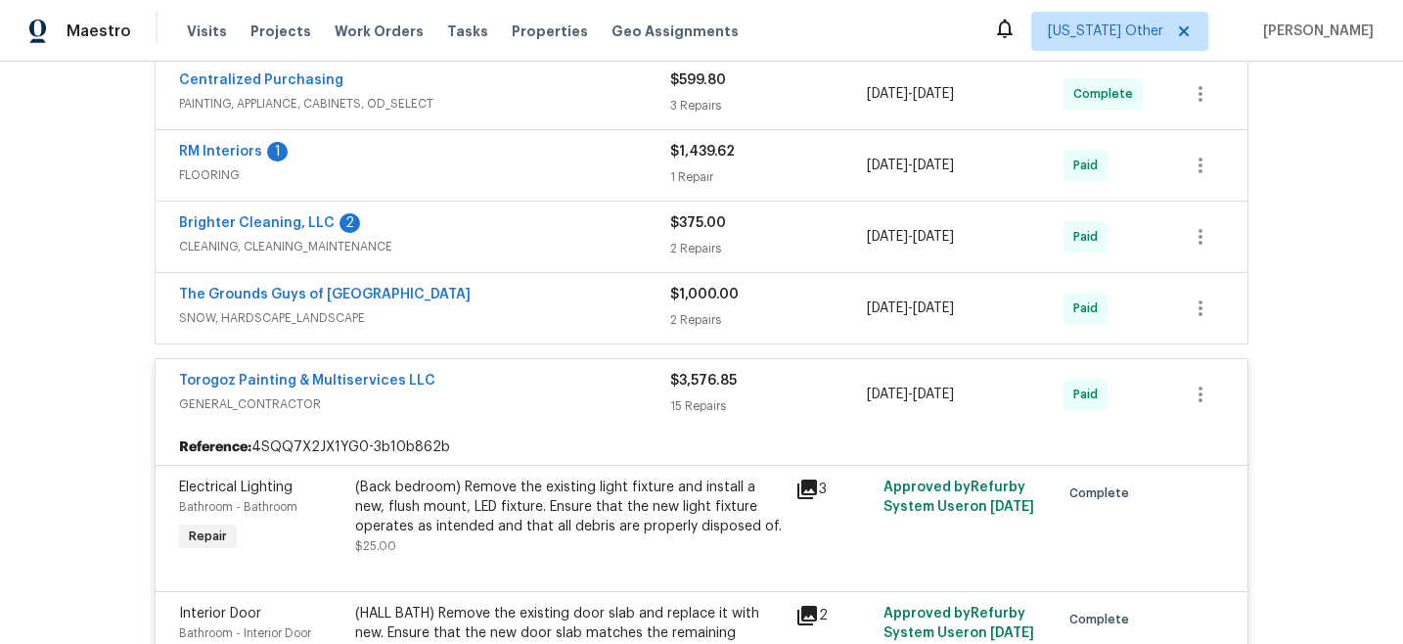
click at [494, 323] on span "SNOW, HARDSCAPE_LANDSCAPE" at bounding box center [424, 318] width 491 height 20
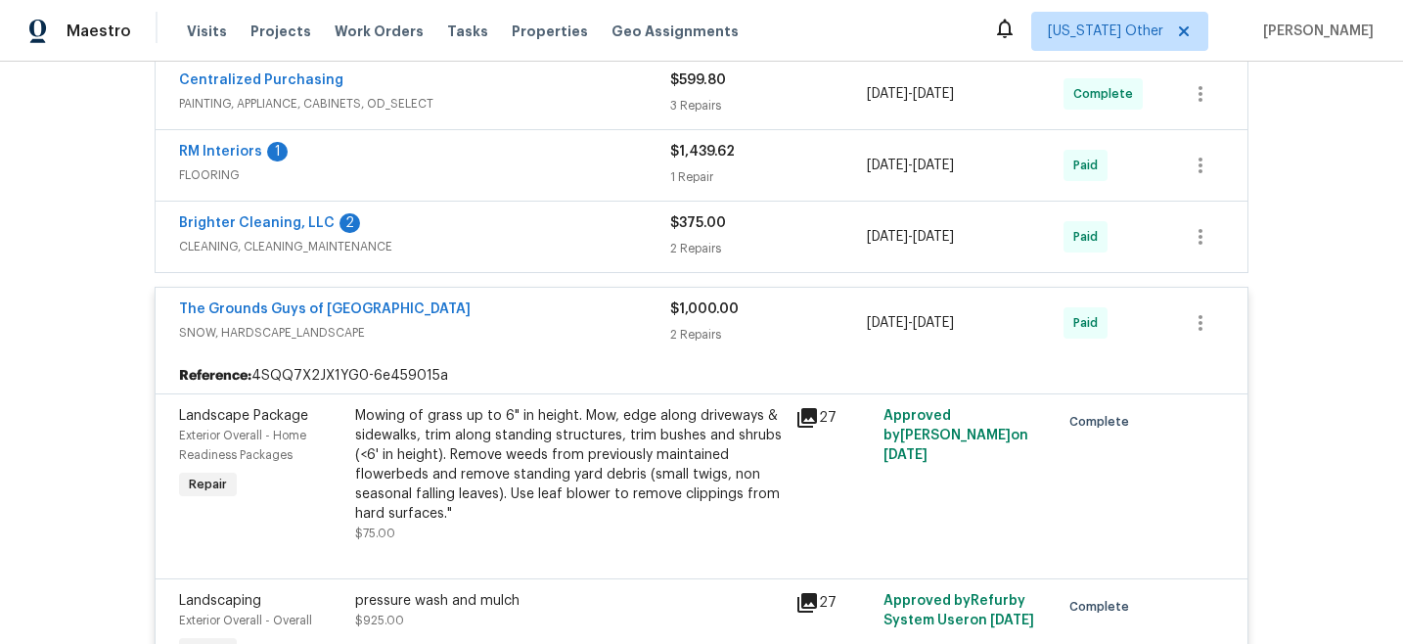
click at [512, 237] on div "Brighter Cleaning, LLC 2" at bounding box center [424, 224] width 491 height 23
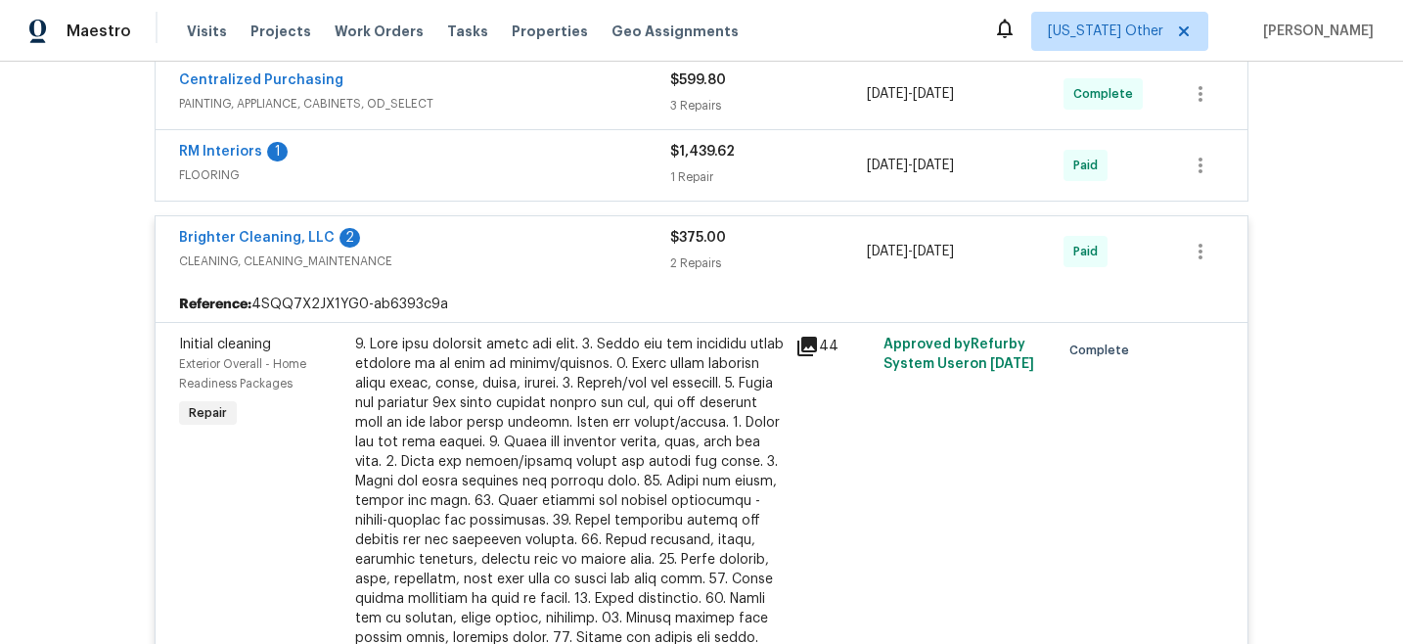
click at [487, 165] on div "RM Interiors 1" at bounding box center [424, 153] width 491 height 23
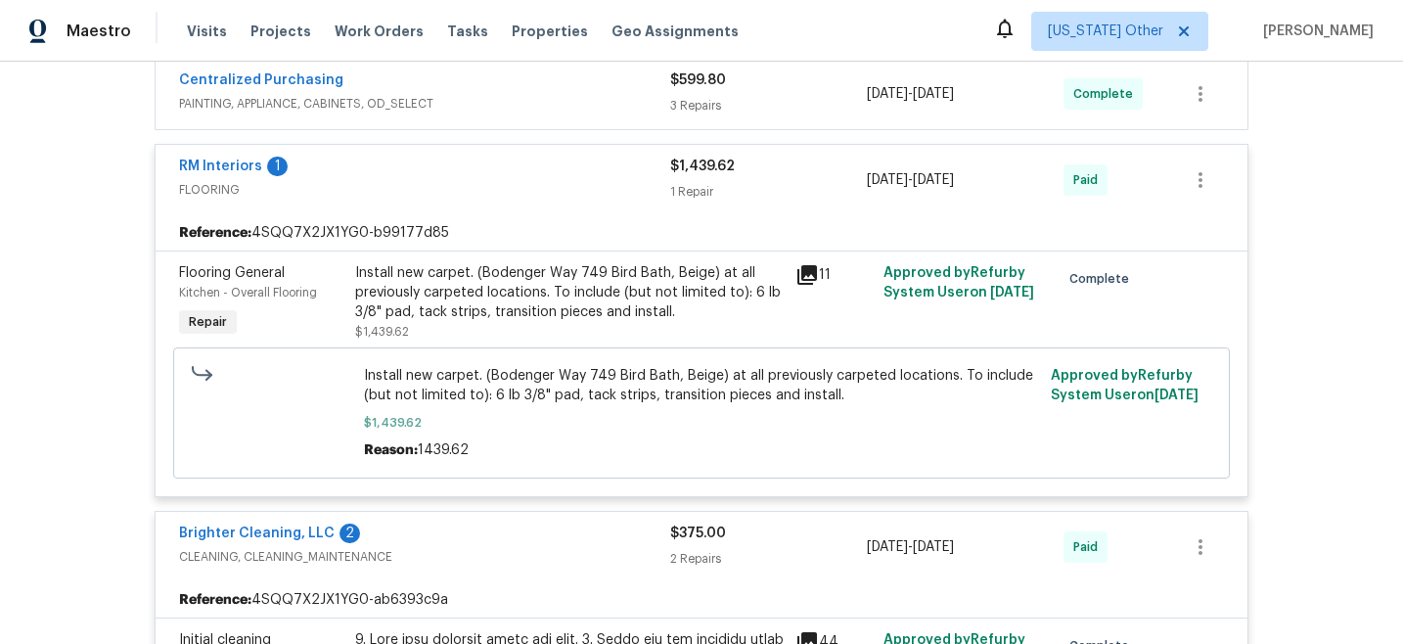
click at [506, 94] on div "Centralized Purchasing" at bounding box center [424, 81] width 491 height 23
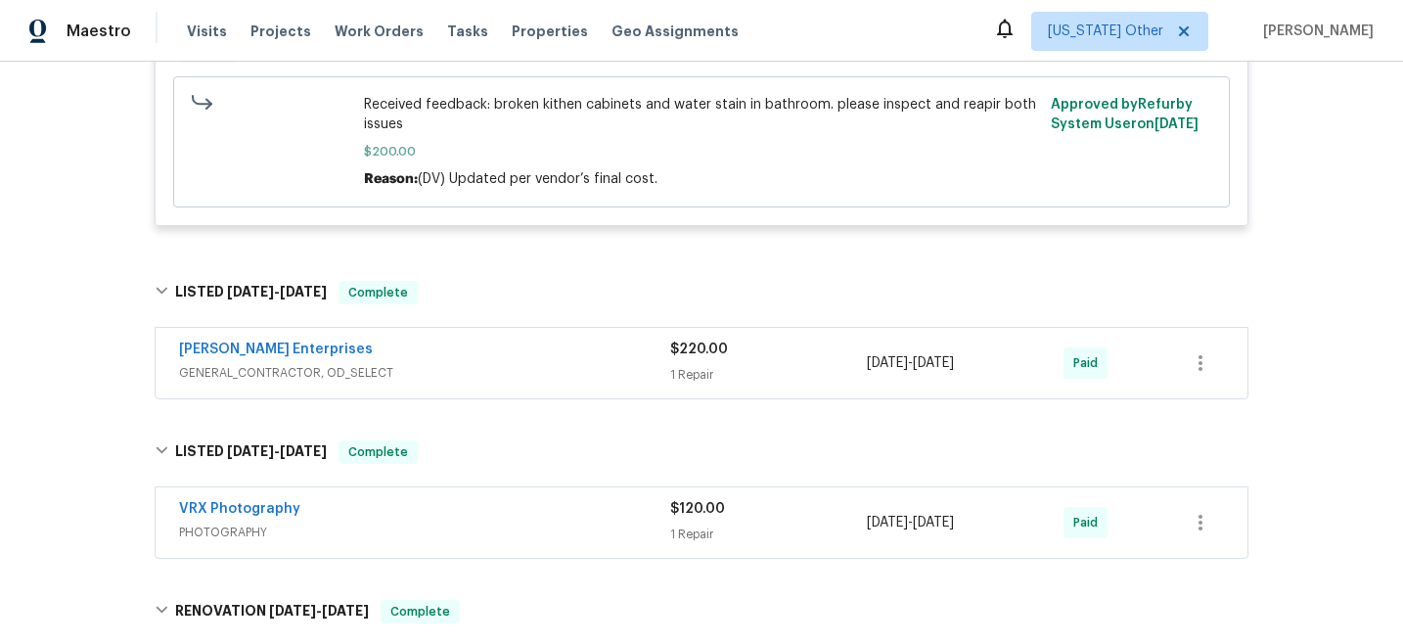
scroll to position [4312, 0]
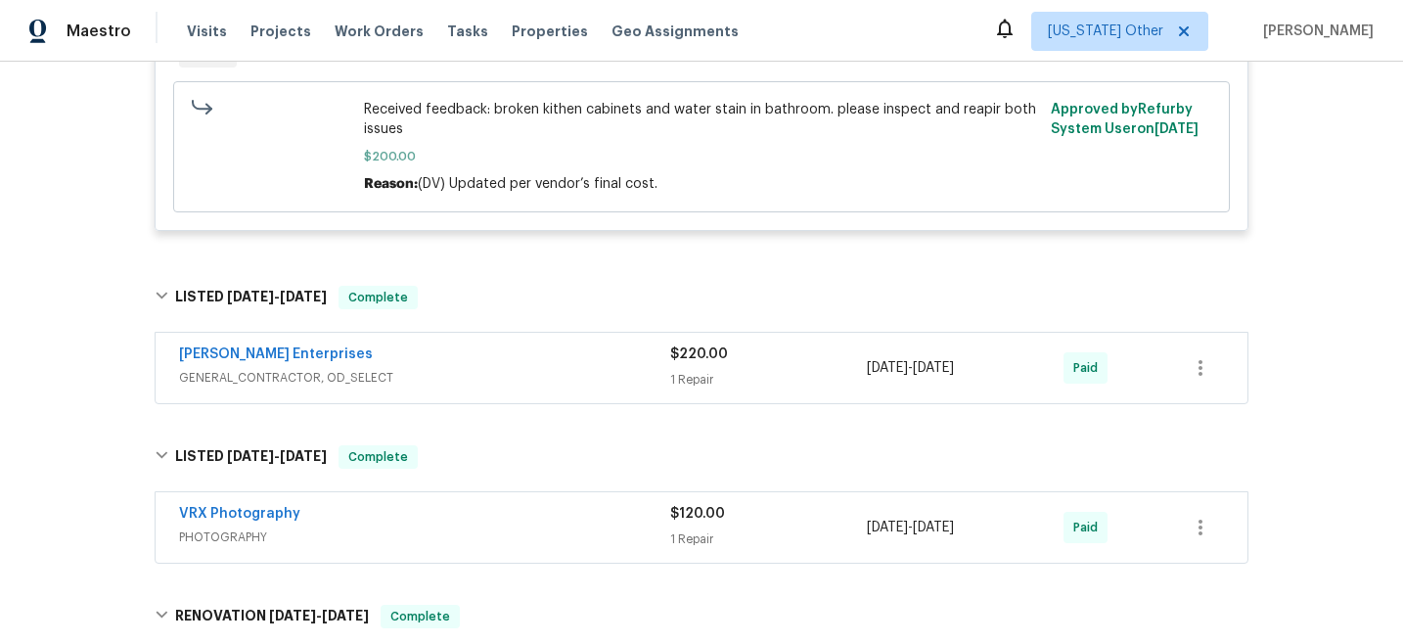
click at [421, 368] on div "[PERSON_NAME] Enterprises" at bounding box center [424, 355] width 491 height 23
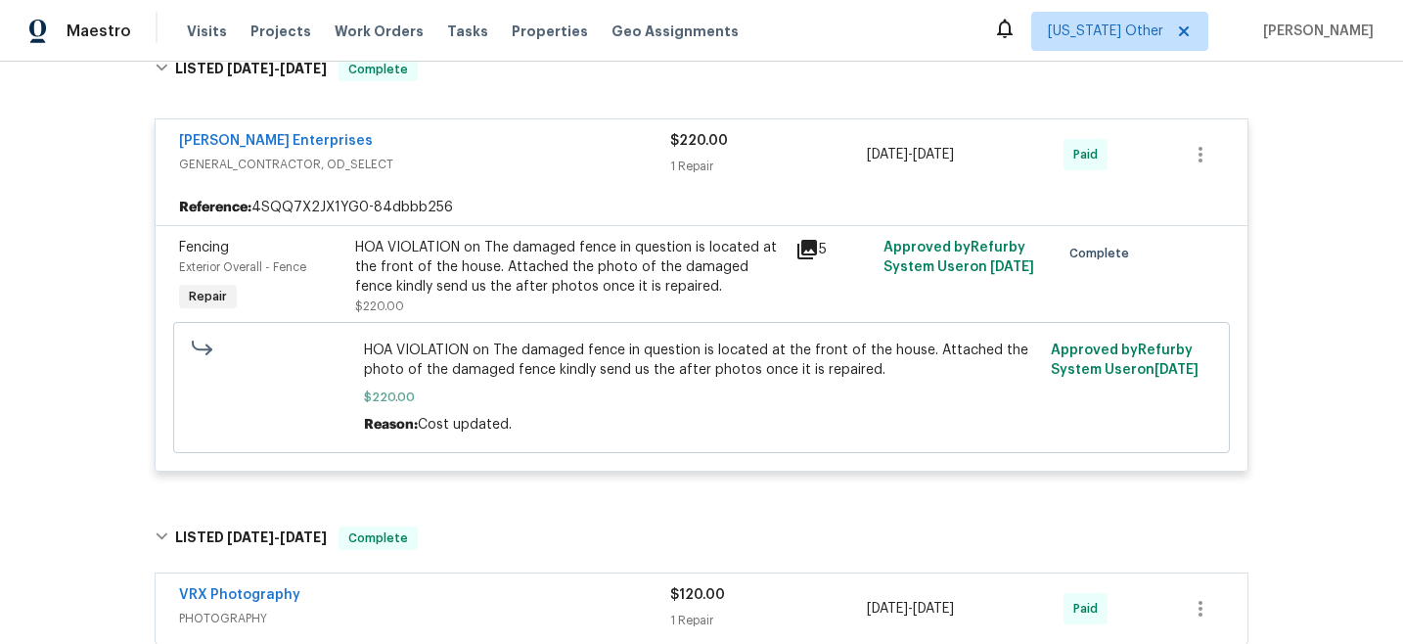
click at [490, 607] on div "VRX Photography" at bounding box center [424, 596] width 491 height 23
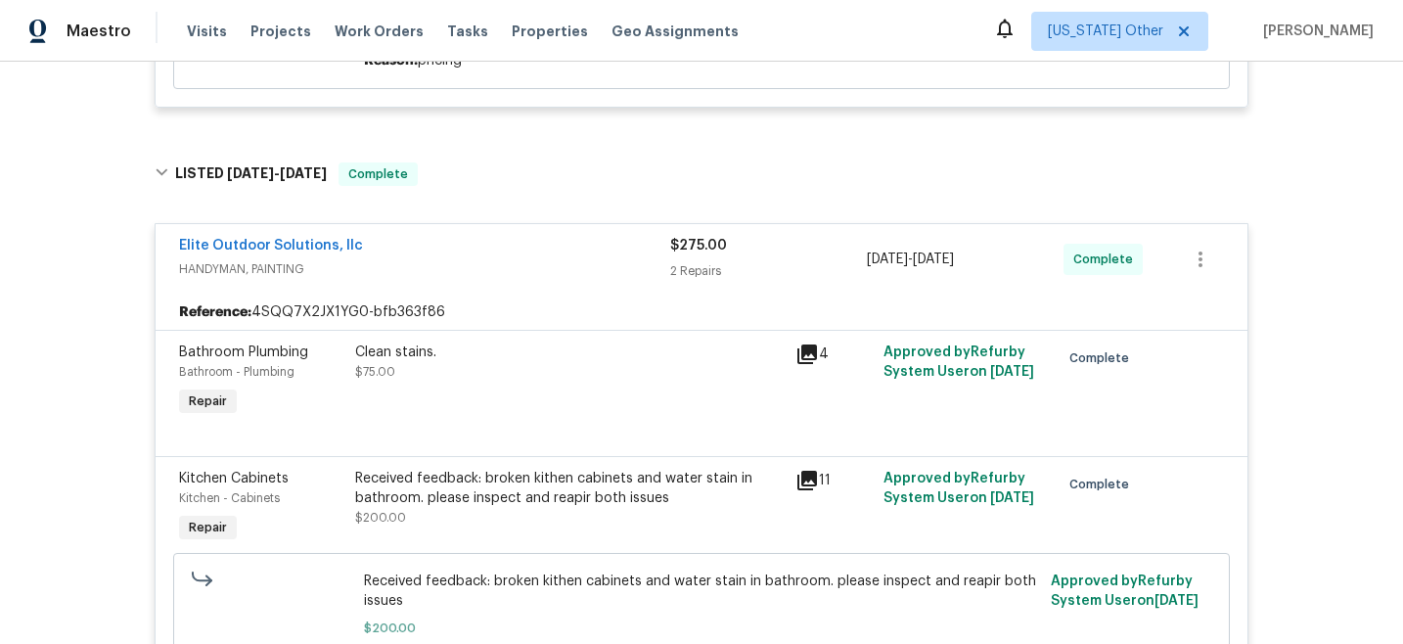
scroll to position [3681, 0]
